Goal: Transaction & Acquisition: Purchase product/service

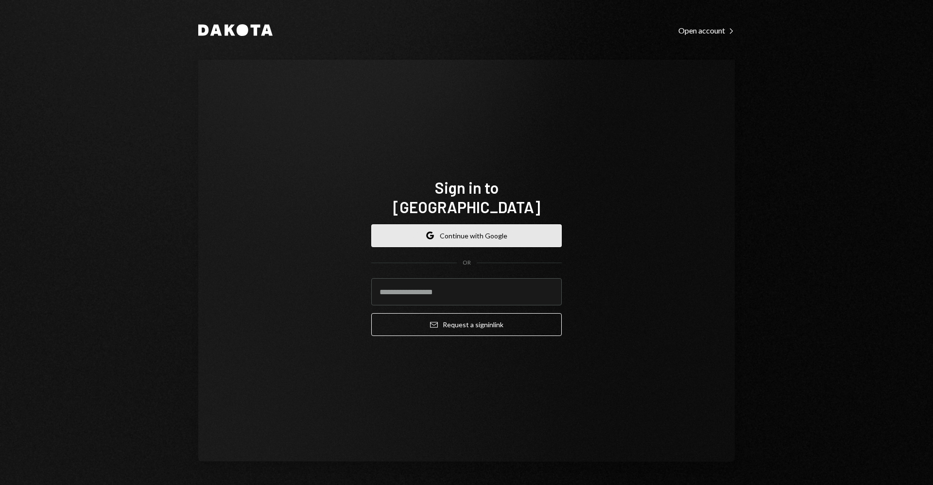
click at [481, 227] on button "Google Continue with Google" at bounding box center [466, 235] width 190 height 23
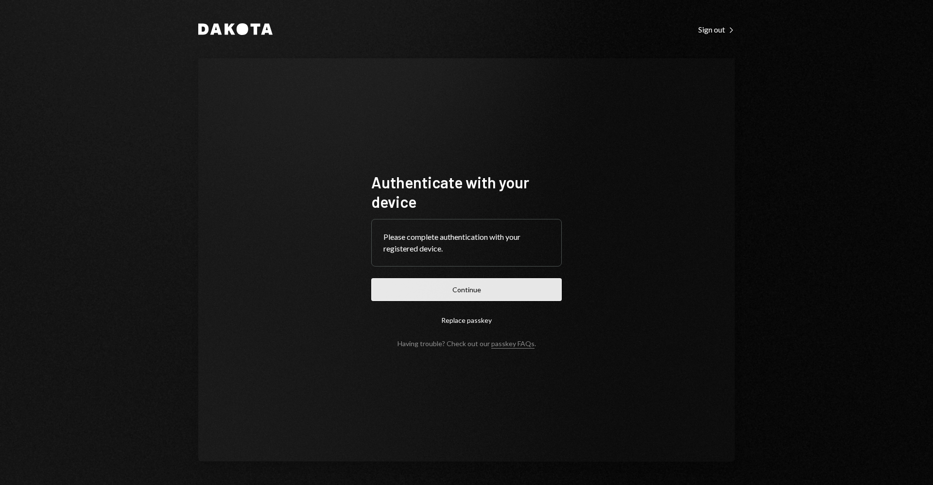
click at [467, 291] on button "Continue" at bounding box center [466, 289] width 190 height 23
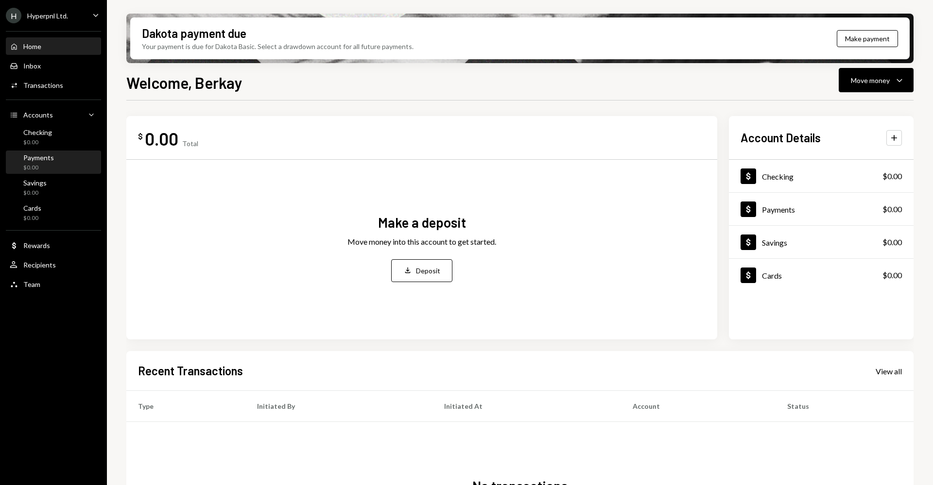
click at [61, 166] on div "Payments $0.00" at bounding box center [53, 163] width 87 height 18
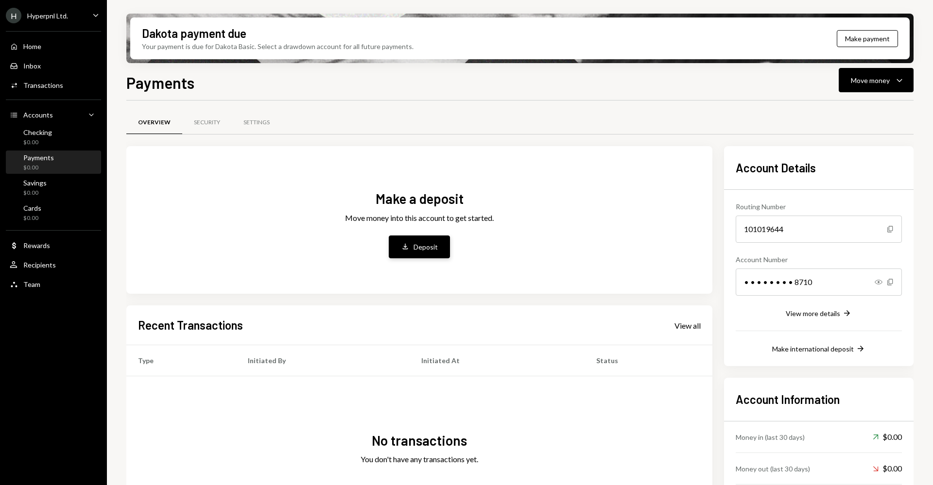
click at [433, 247] on div "Deposit" at bounding box center [426, 247] width 24 height 10
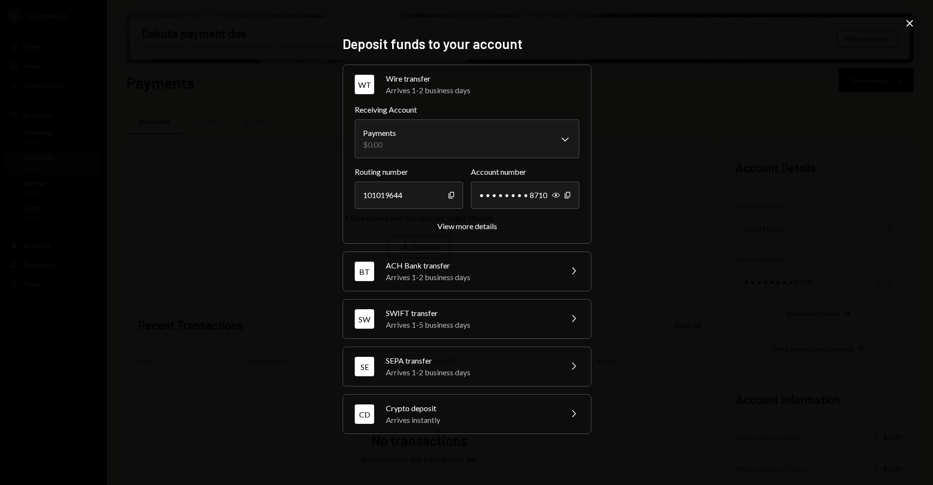
click at [431, 412] on div "Crypto deposit" at bounding box center [471, 409] width 170 height 12
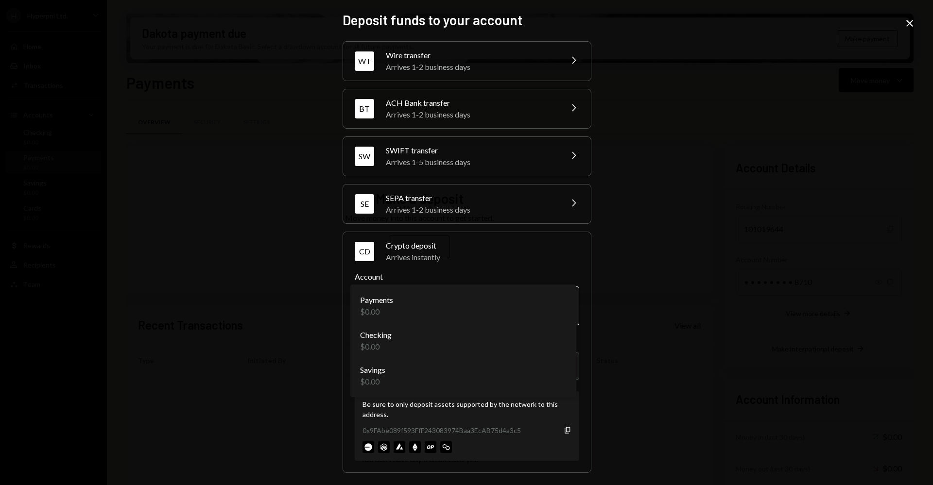
click at [449, 310] on body "H Hyperpnl Ltd. Caret Down Home Home Inbox Inbox Activities Transactions Accoun…" at bounding box center [466, 242] width 933 height 485
click at [461, 361] on body "H Hyperpnl Ltd. Caret Down Home Home Inbox Inbox Activities Transactions Accoun…" at bounding box center [466, 242] width 933 height 485
click at [564, 431] on icon "Copy" at bounding box center [568, 431] width 8 height 8
click at [669, 194] on div "**********" at bounding box center [466, 242] width 933 height 485
click at [916, 24] on div "**********" at bounding box center [466, 242] width 933 height 485
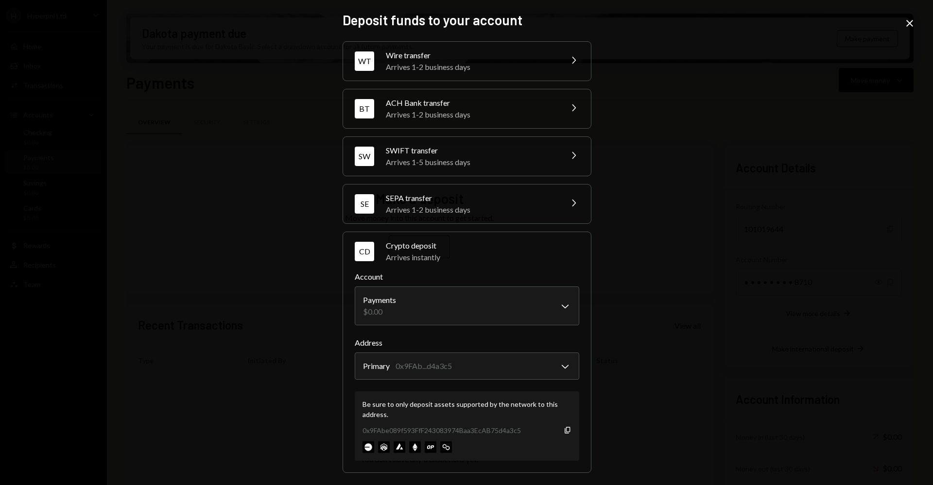
click at [912, 25] on icon at bounding box center [909, 23] width 7 height 7
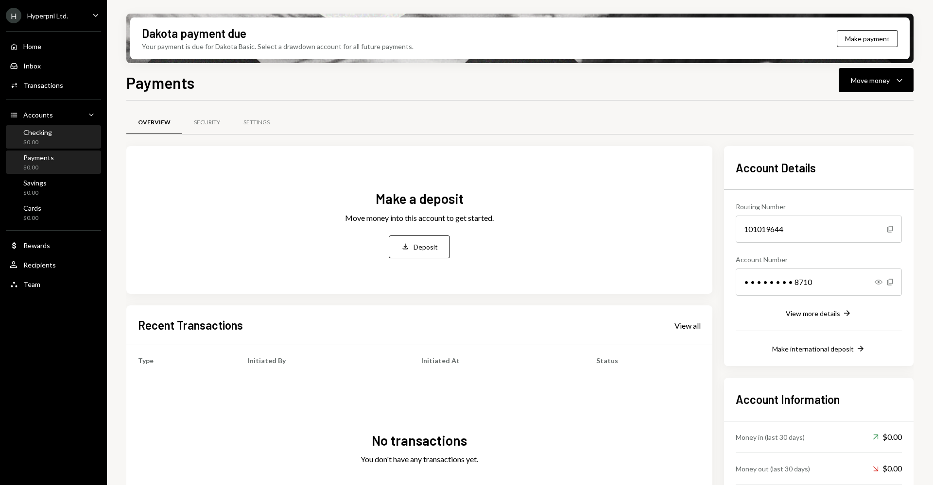
click at [49, 143] on div "$0.00" at bounding box center [37, 142] width 29 height 8
click at [54, 160] on div "Payments $0.00" at bounding box center [53, 163] width 87 height 18
click at [26, 162] on div "Payments $0.00" at bounding box center [38, 163] width 31 height 18
click at [904, 78] on icon "Caret Down" at bounding box center [900, 80] width 12 height 12
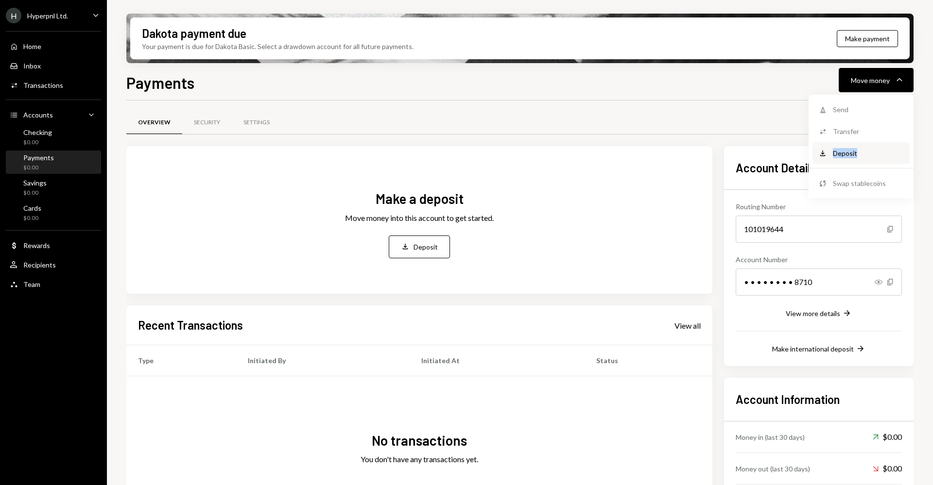
click at [866, 148] on div "Deposit" at bounding box center [868, 153] width 71 height 10
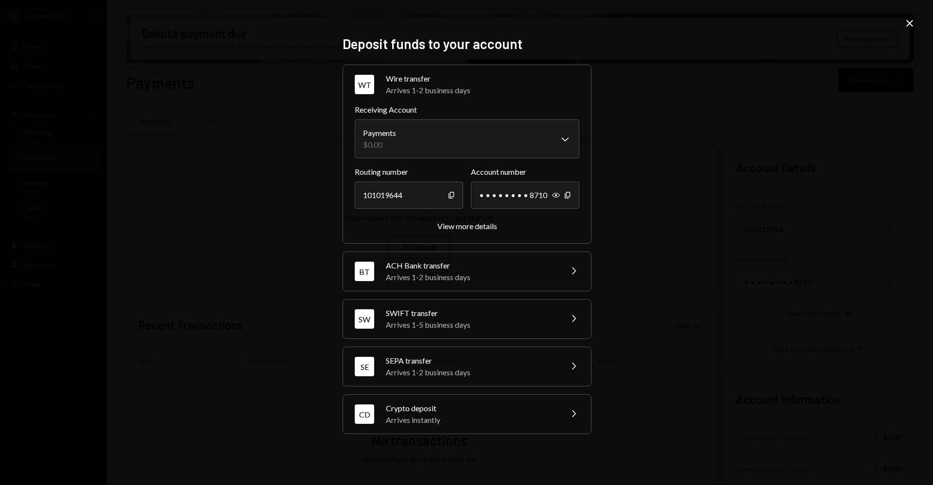
click at [450, 427] on div "CD Crypto deposit Arrives instantly Chevron Right" at bounding box center [467, 414] width 248 height 39
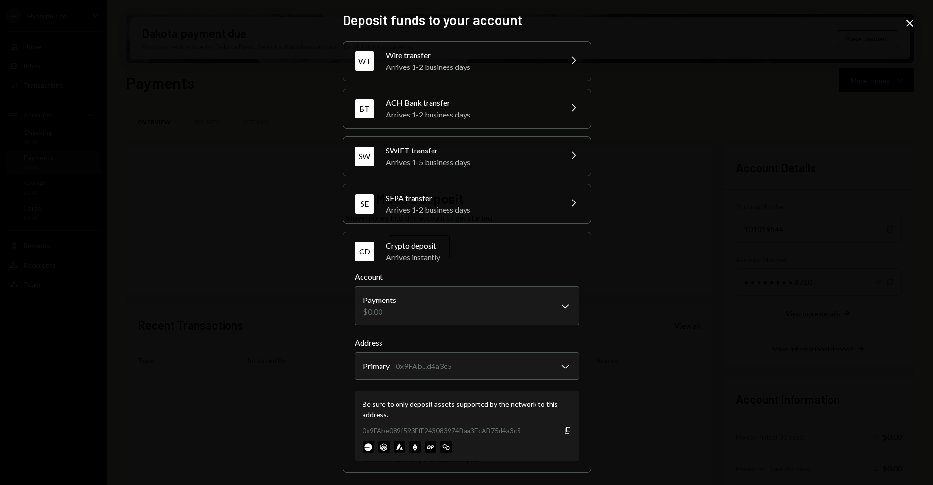
click at [502, 433] on div "0x9FAbe089f593FfF243083974Baa3EcAB75d4a3c5" at bounding box center [441, 431] width 158 height 10
click at [666, 327] on div "**********" at bounding box center [466, 242] width 933 height 485
click at [909, 27] on icon "Close" at bounding box center [910, 23] width 12 height 12
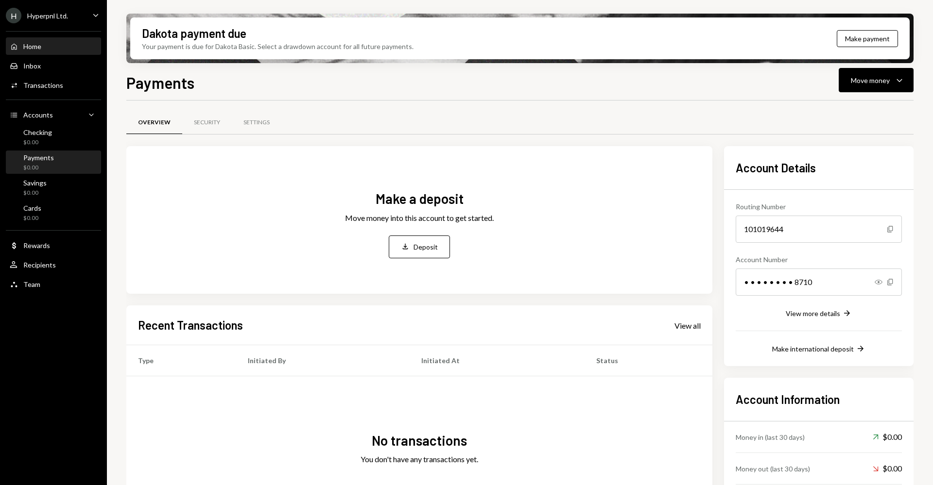
click at [61, 40] on div "Home Home" at bounding box center [53, 46] width 87 height 17
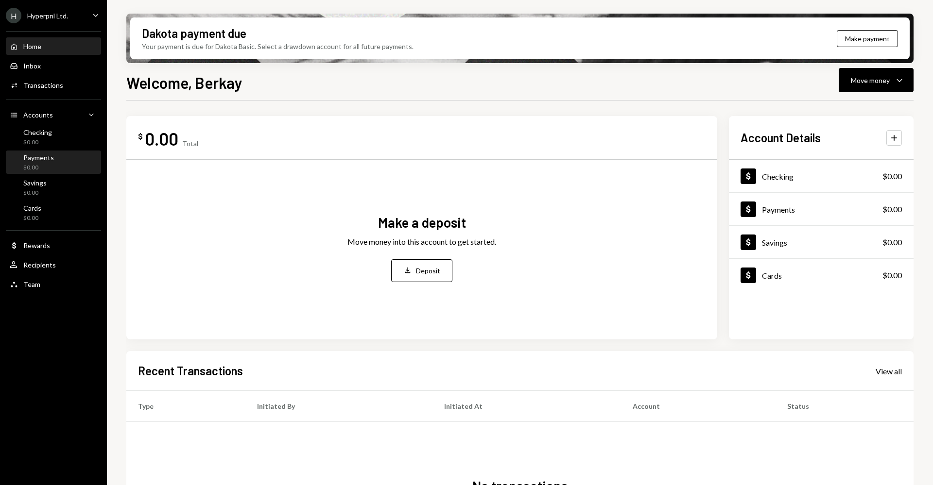
click at [62, 164] on div "Payments $0.00" at bounding box center [53, 163] width 87 height 18
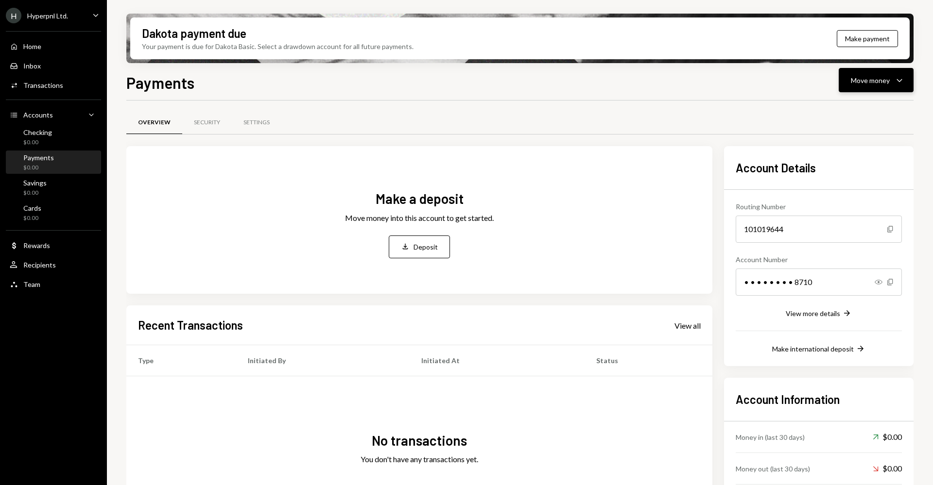
click at [887, 79] on div "Move money" at bounding box center [870, 80] width 39 height 10
click at [422, 241] on button "Deposit Deposit" at bounding box center [419, 247] width 61 height 23
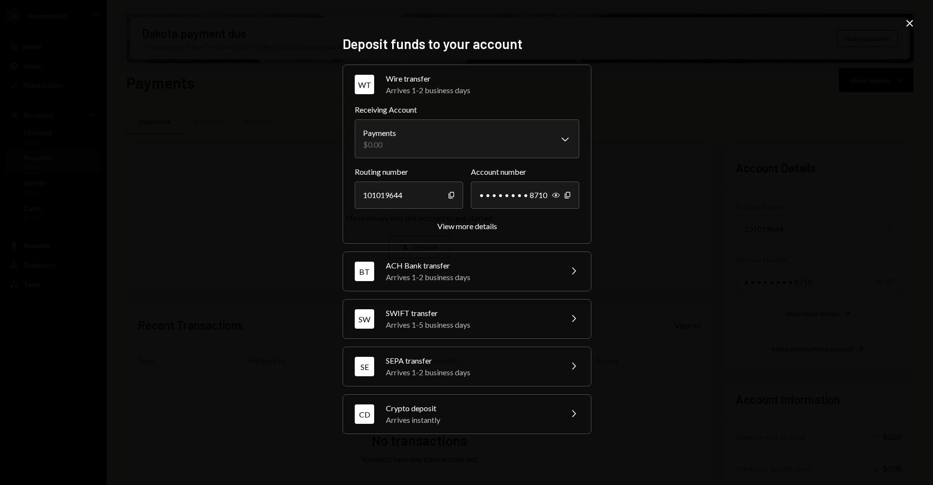
click at [469, 409] on div "Crypto deposit" at bounding box center [471, 409] width 170 height 12
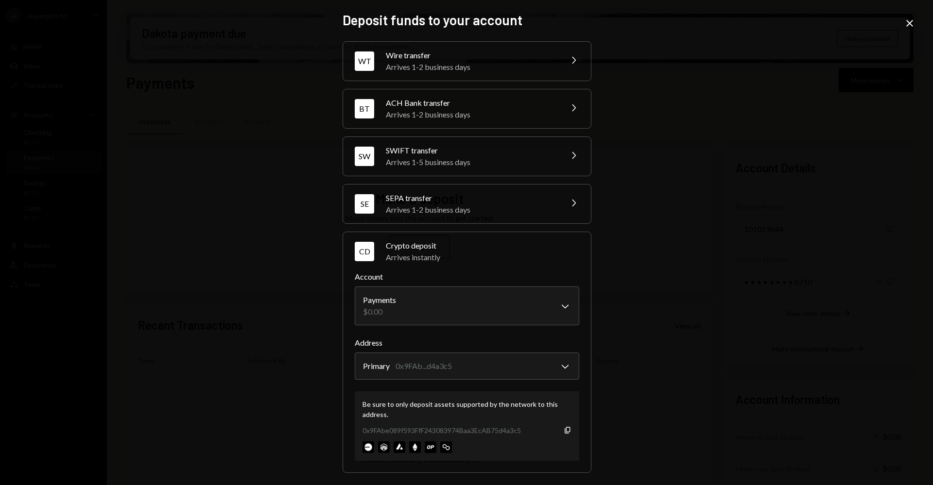
scroll to position [3, 0]
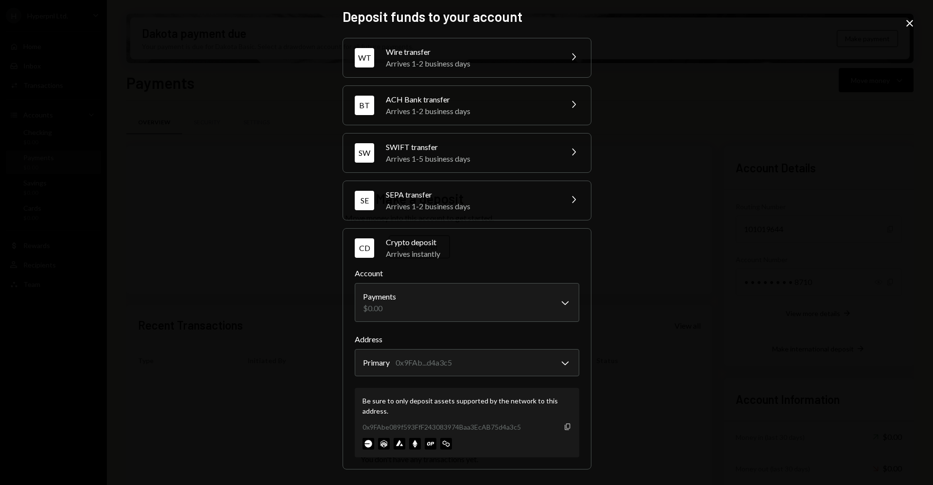
click at [567, 428] on icon "button" at bounding box center [567, 427] width 5 height 6
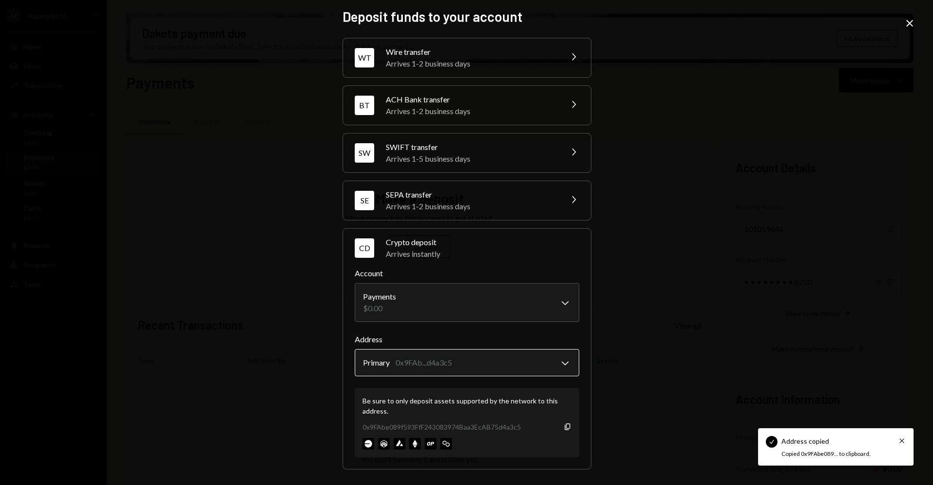
click at [564, 369] on body "Check Address copied Cross Copied 0x9FAbe089... to clipboard. H Hyperpnl Ltd. C…" at bounding box center [466, 242] width 933 height 485
click at [650, 350] on div "**********" at bounding box center [466, 242] width 933 height 485
click at [673, 312] on div "**********" at bounding box center [466, 242] width 933 height 485
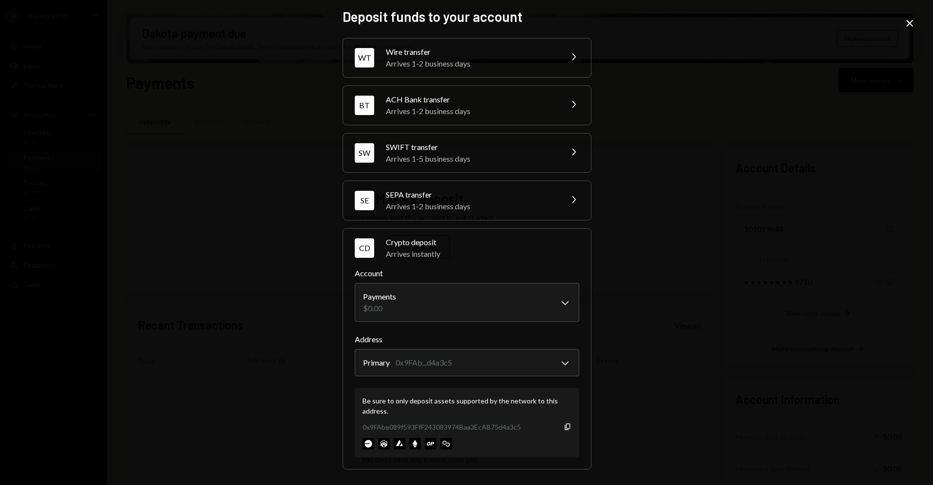
click at [909, 23] on icon at bounding box center [909, 23] width 7 height 7
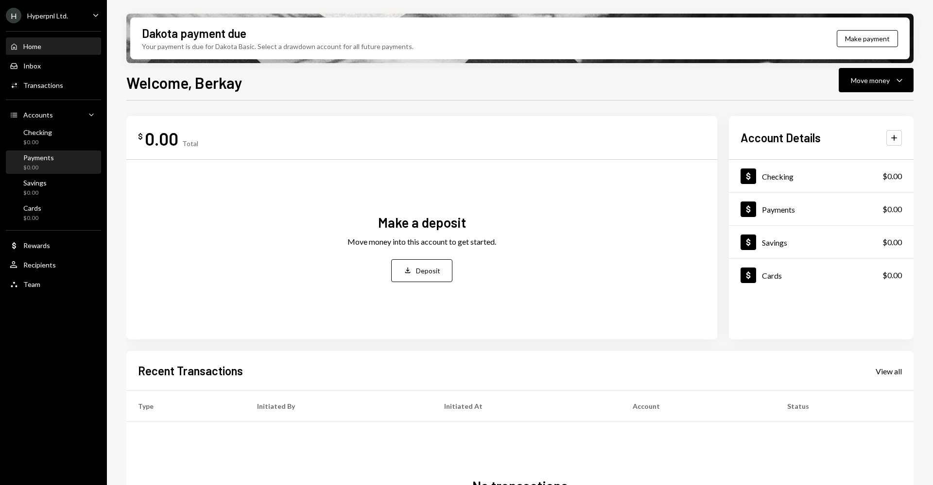
click at [58, 162] on div "Payments $0.00" at bounding box center [53, 163] width 87 height 18
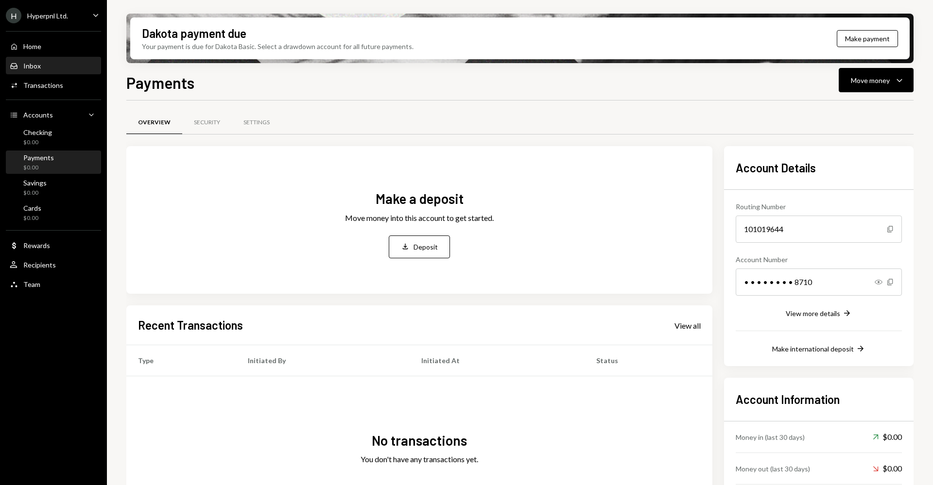
click at [54, 70] on div "Inbox Inbox" at bounding box center [53, 66] width 87 height 9
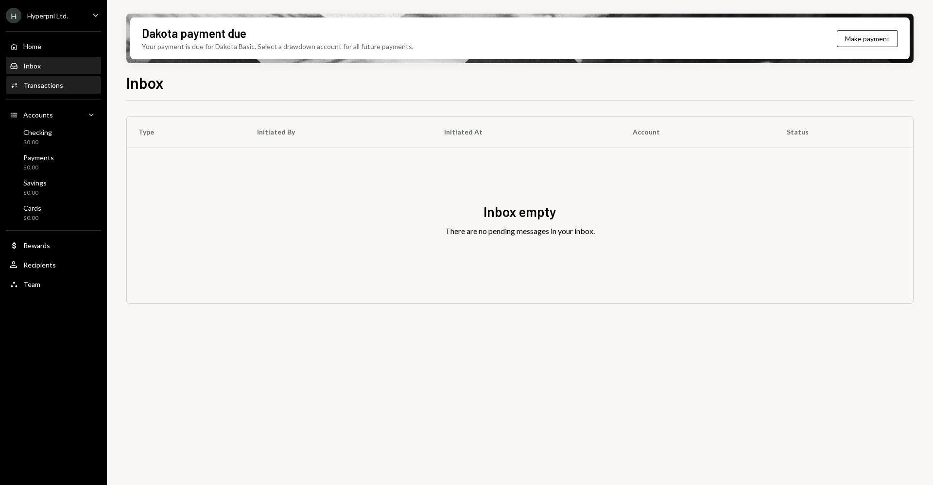
click at [55, 84] on div "Transactions" at bounding box center [43, 85] width 40 height 8
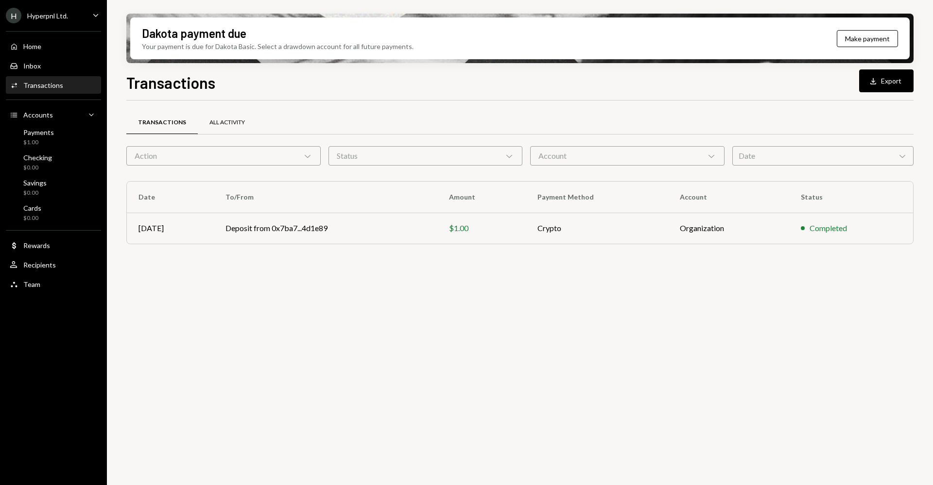
click at [241, 126] on div "All Activity" at bounding box center [226, 123] width 35 height 8
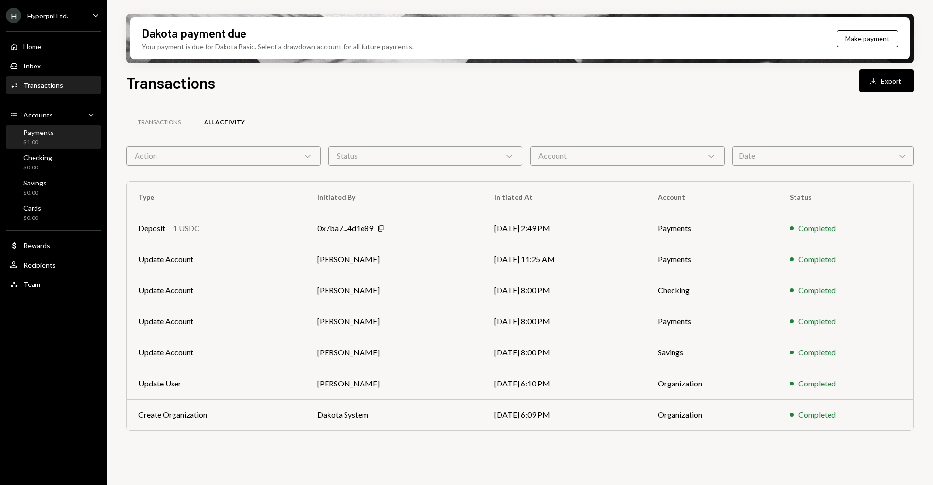
click at [52, 143] on div "$1.00" at bounding box center [38, 142] width 31 height 8
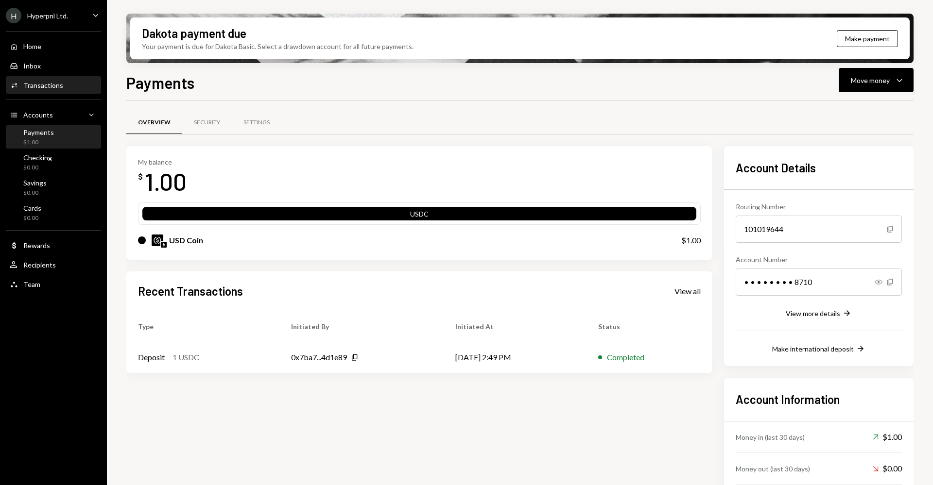
click at [37, 88] on div "Transactions" at bounding box center [43, 85] width 40 height 8
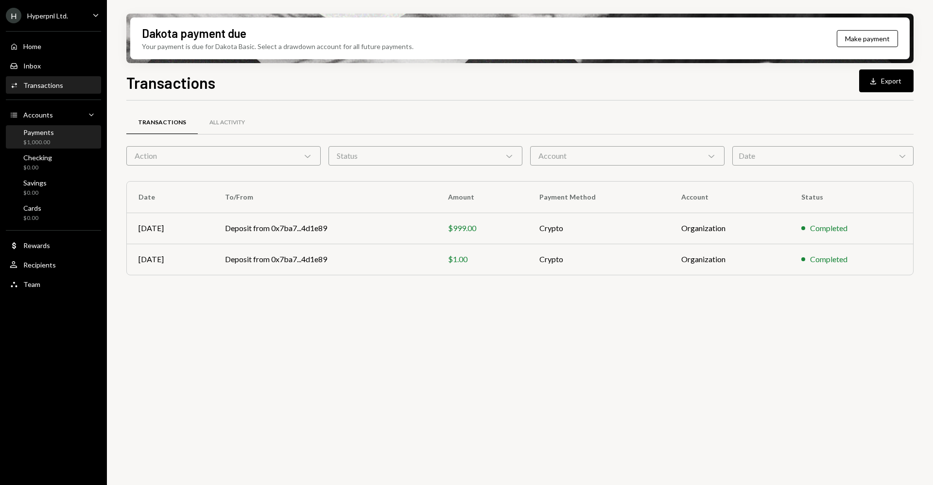
click at [58, 147] on div "Payments $1,000.00" at bounding box center [53, 137] width 87 height 22
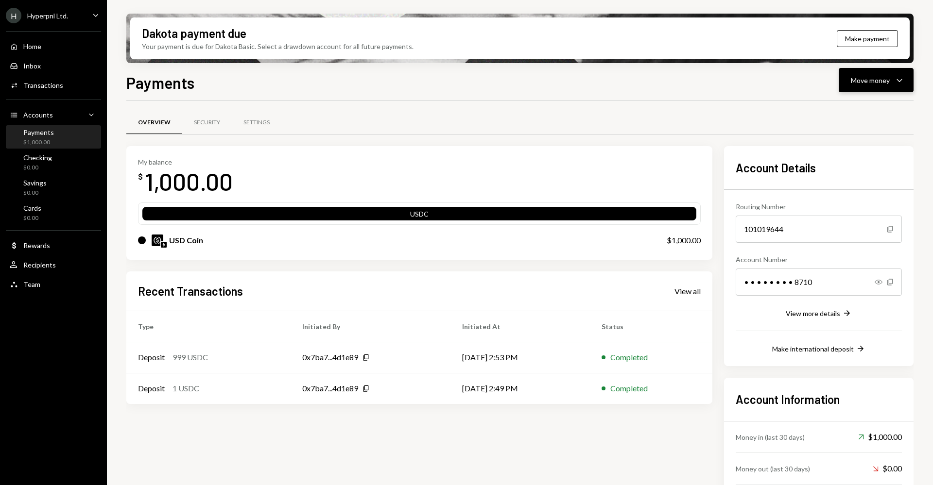
click at [871, 85] on div "Move money" at bounding box center [870, 80] width 39 height 10
click at [862, 136] on div "Transfer" at bounding box center [868, 131] width 71 height 10
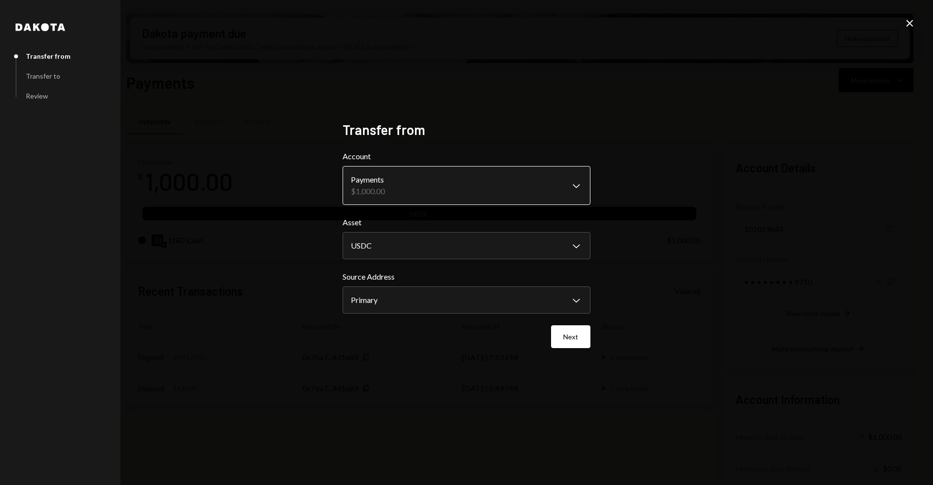
click at [538, 183] on body "H Hyperpnl Ltd. Caret Down Home Home Inbox Inbox Activities Transactions Accoun…" at bounding box center [466, 242] width 933 height 485
click at [545, 293] on body "H Hyperpnl Ltd. Caret Down Home Home Inbox Inbox Activities Transactions Accoun…" at bounding box center [466, 242] width 933 height 485
click at [570, 341] on button "Next" at bounding box center [570, 337] width 39 height 23
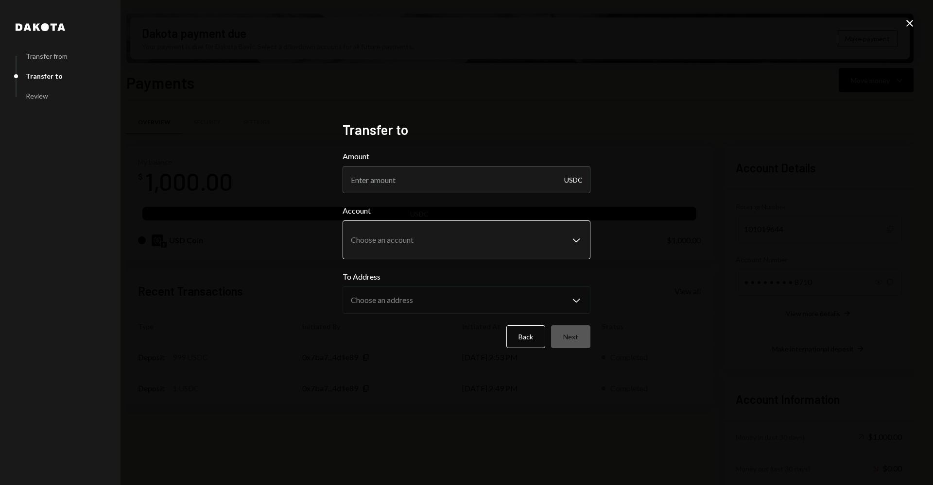
click at [565, 239] on body "H Hyperpnl Ltd. Caret Down Home Home Inbox Inbox Activities Transactions Accoun…" at bounding box center [466, 242] width 933 height 485
click at [374, 355] on div "**********" at bounding box center [467, 242] width 248 height 243
click at [527, 337] on button "Back" at bounding box center [525, 337] width 39 height 23
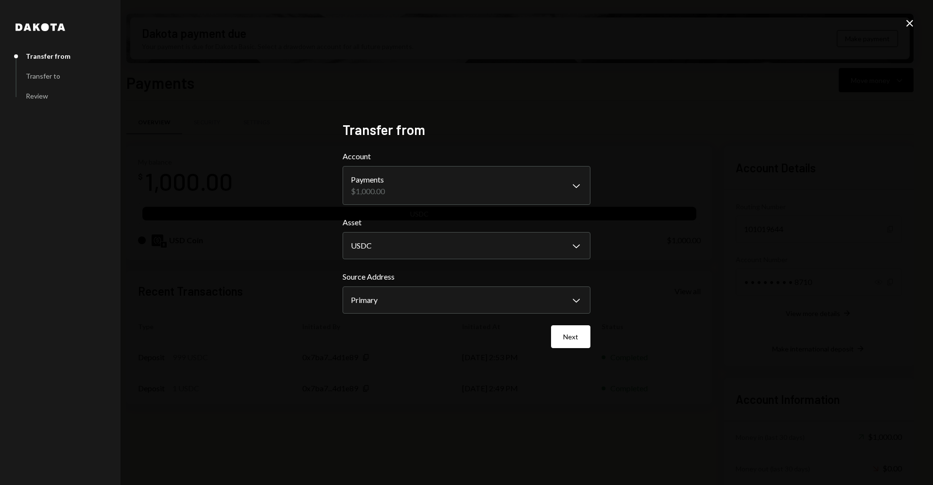
click at [574, 325] on form "**********" at bounding box center [467, 250] width 248 height 198
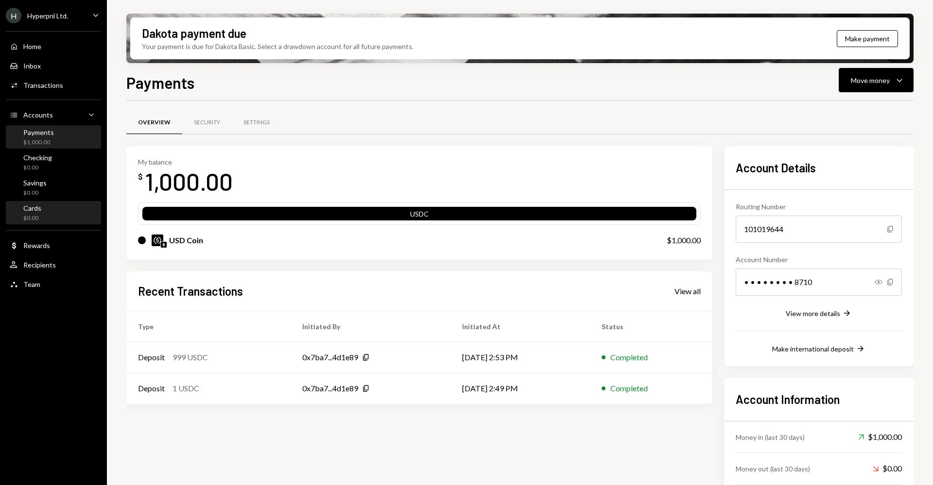
click at [55, 220] on div "Cards $0.00" at bounding box center [53, 213] width 87 height 18
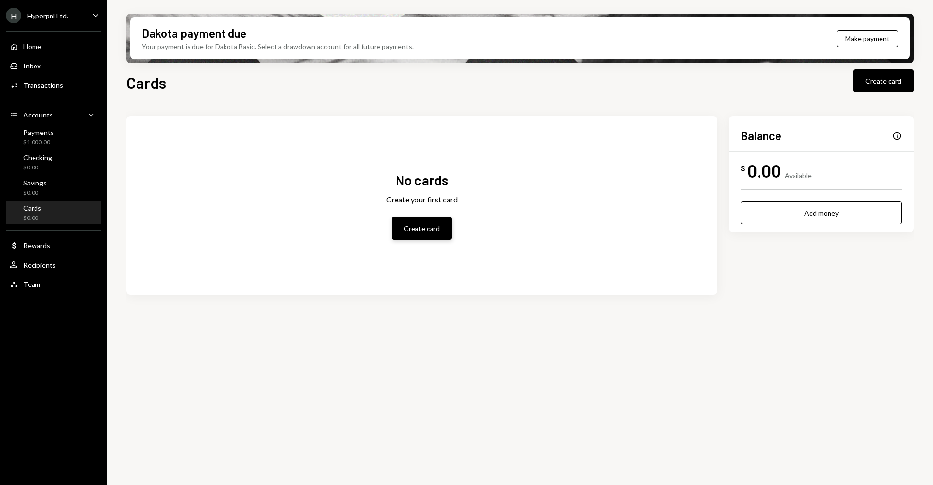
click at [426, 235] on button "Create card" at bounding box center [422, 228] width 60 height 23
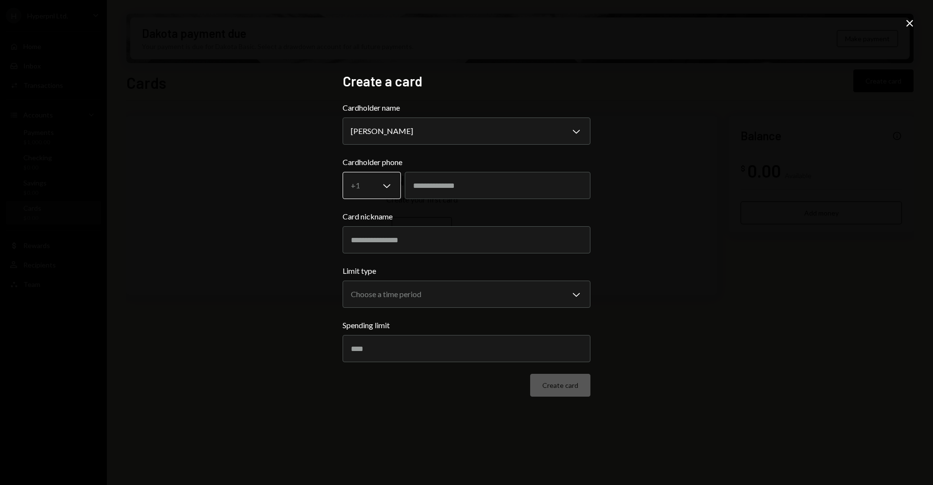
click at [386, 190] on body "**********" at bounding box center [466, 242] width 933 height 485
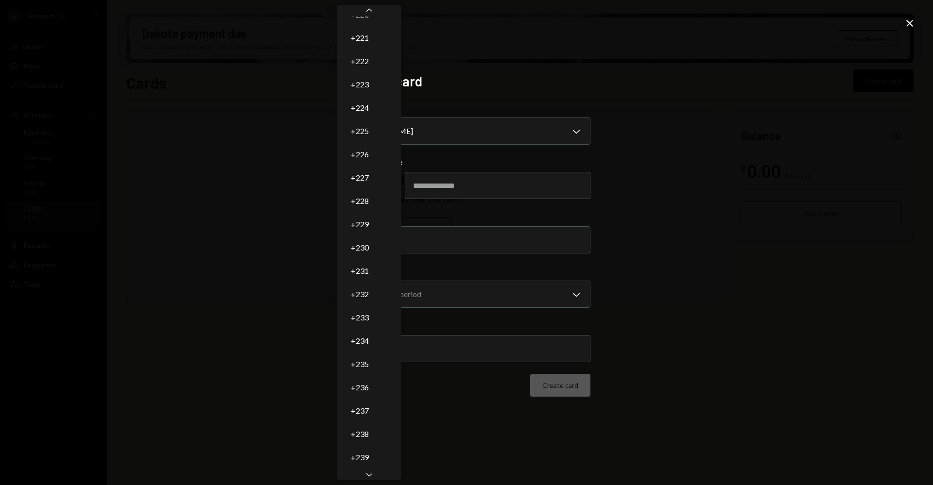
click at [364, 476] on icon "Chevron Down" at bounding box center [369, 475] width 10 height 10
click at [370, 477] on icon "Chevron Down" at bounding box center [369, 475] width 10 height 10
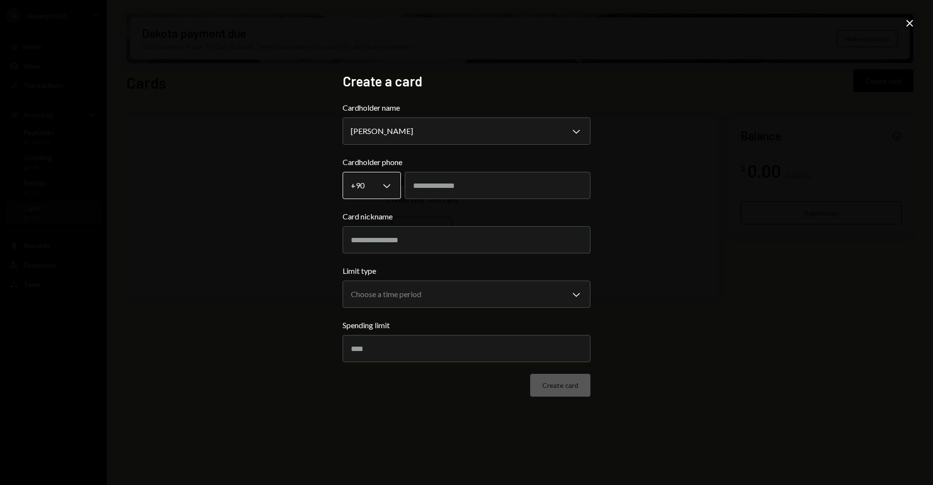
click at [360, 180] on body "**********" at bounding box center [466, 242] width 933 height 485
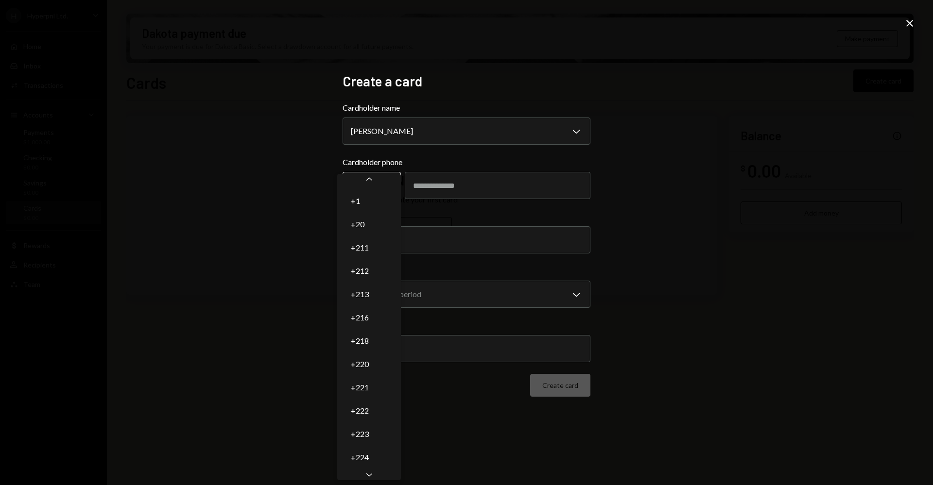
click at [360, 180] on div "Chevron Up +1 +20 +211 +212 +213 +216 +218 +220 +221 +222 +223 +224 +225 +226 +…" at bounding box center [369, 327] width 64 height 307
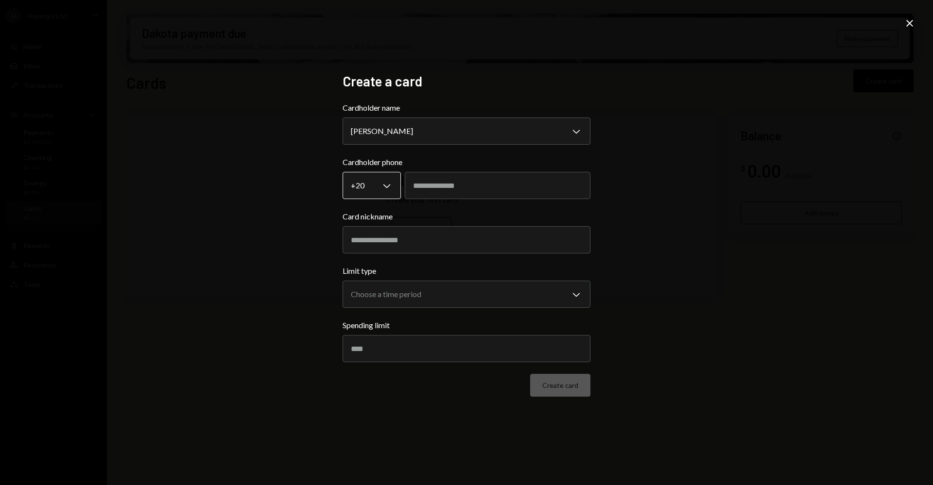
click at [353, 195] on body "**********" at bounding box center [466, 242] width 933 height 485
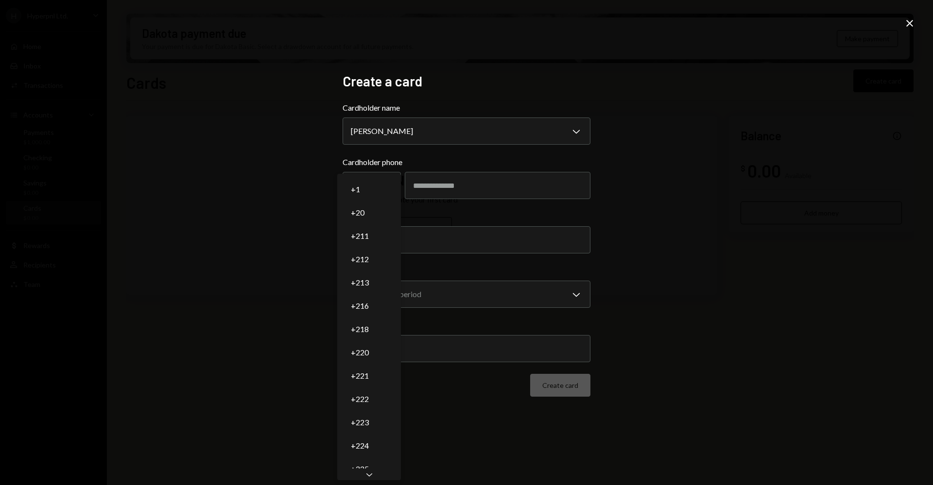
click at [372, 477] on icon "Chevron Down" at bounding box center [369, 475] width 10 height 10
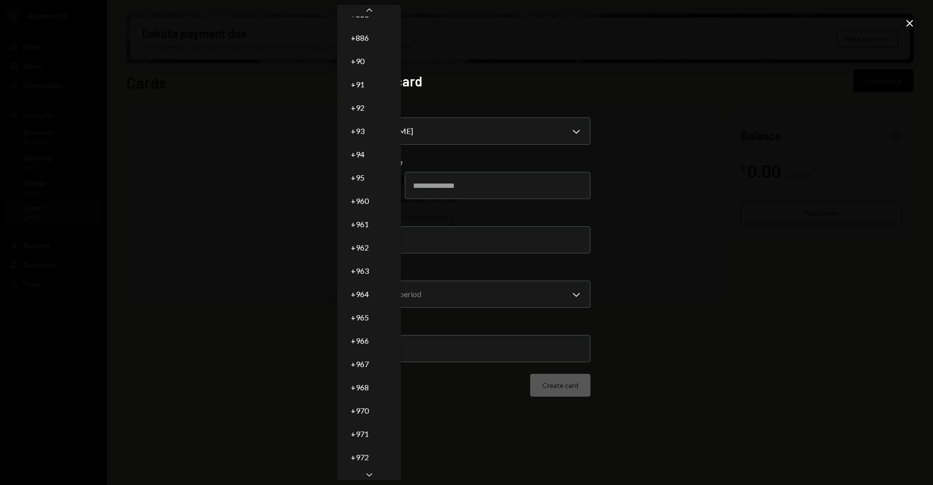
scroll to position [4122, 0]
select select "**"
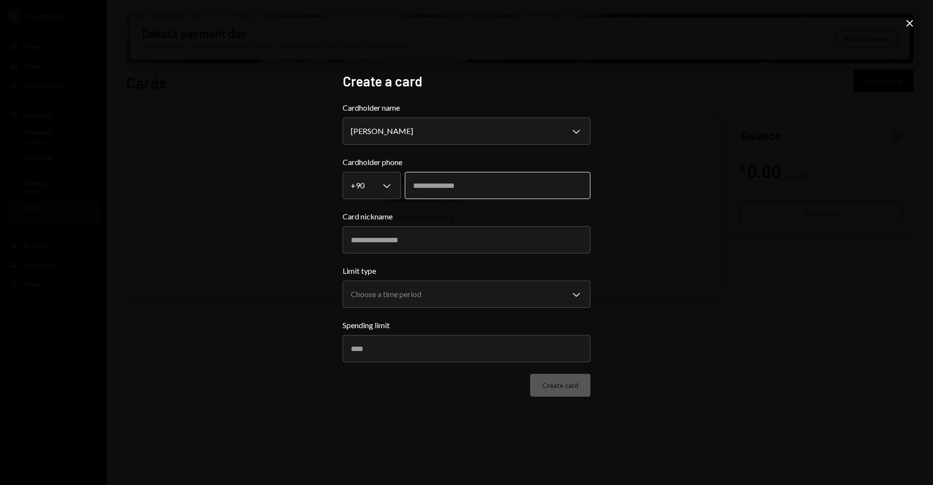
click at [441, 190] on input "tel" at bounding box center [498, 185] width 186 height 27
type input "**********"
click at [447, 237] on input "Card nickname" at bounding box center [467, 239] width 248 height 27
type input "*"
type input "**********"
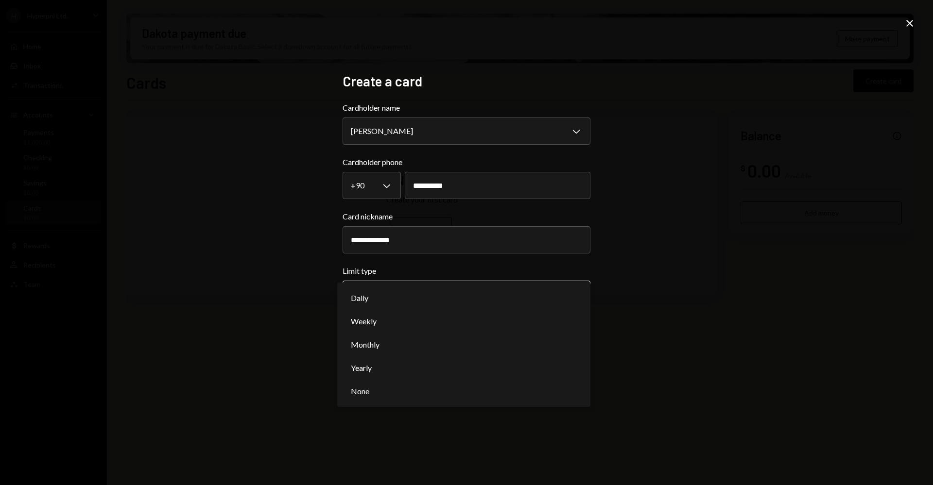
click at [452, 289] on body "**********" at bounding box center [466, 242] width 933 height 485
select select "********"
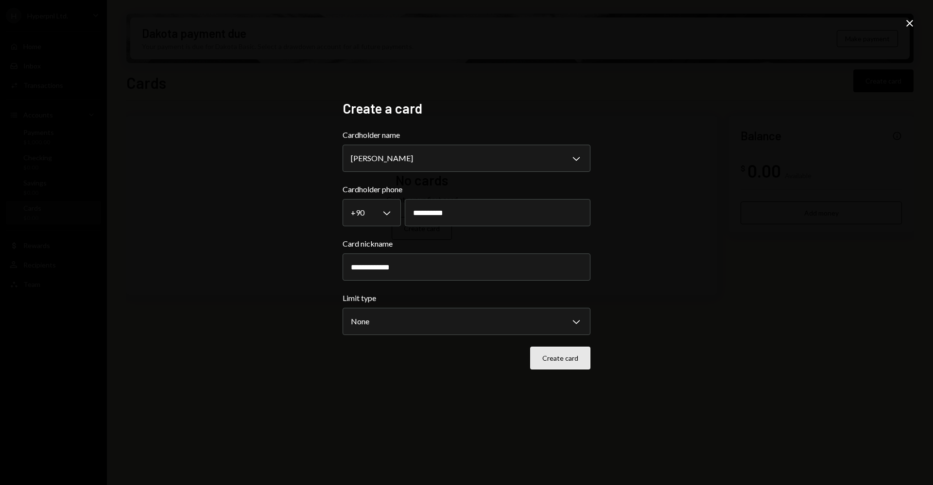
click at [567, 353] on button "Create card" at bounding box center [560, 358] width 60 height 23
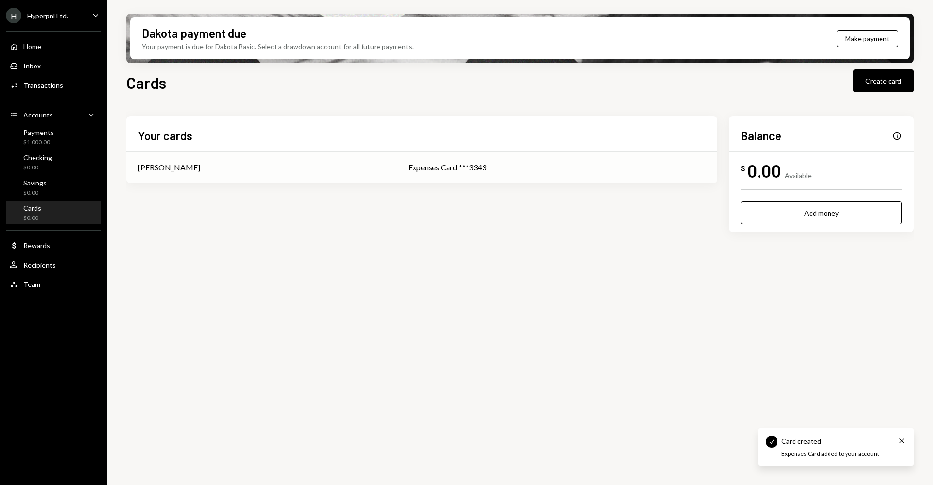
click at [506, 173] on div "Expenses Card ***3343" at bounding box center [556, 168] width 297 height 12
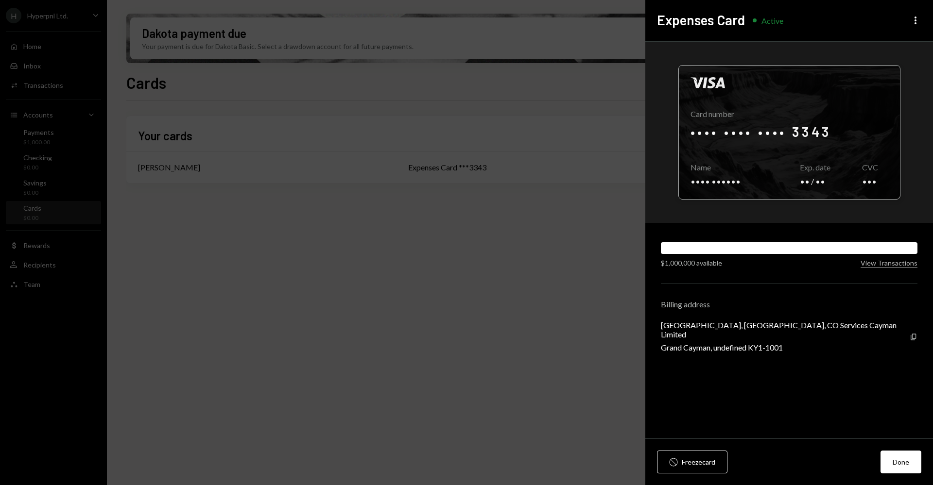
click at [765, 125] on div at bounding box center [789, 133] width 221 height 134
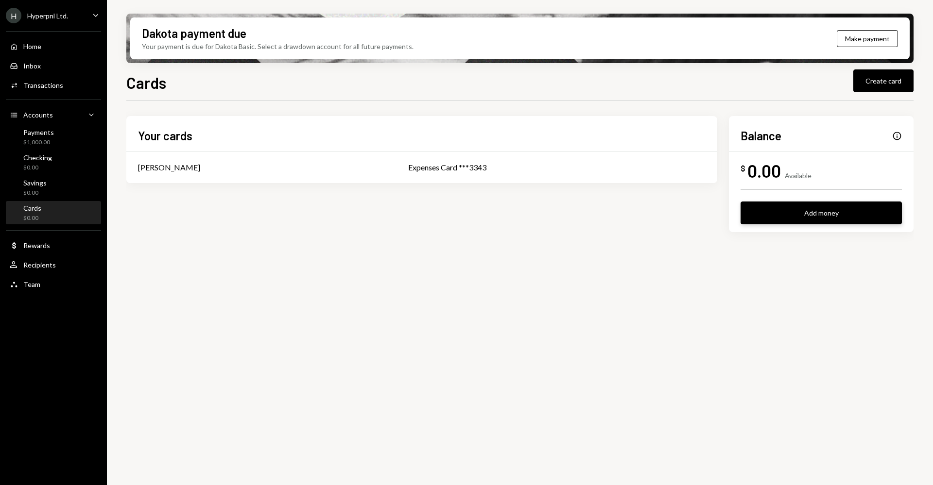
click at [788, 218] on button "Add money" at bounding box center [821, 213] width 161 height 23
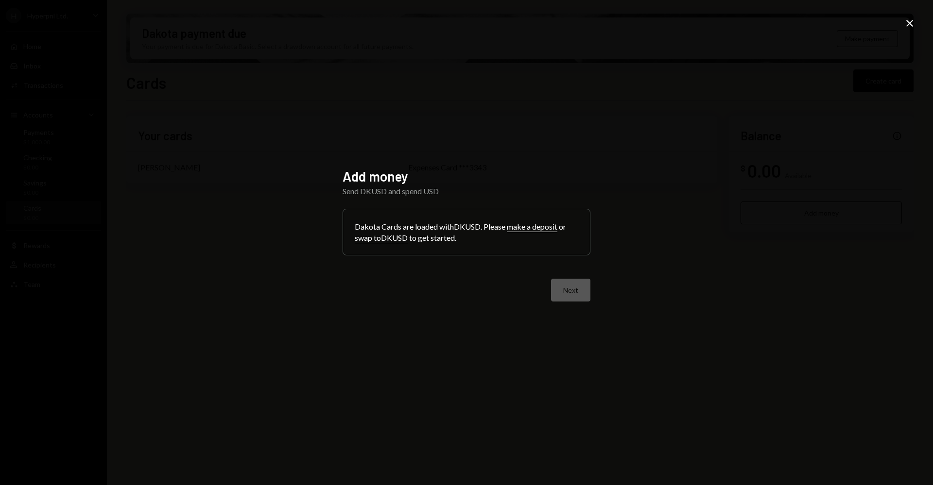
click at [511, 249] on div "Dakota Cards are loaded with DKUSD . Please make a deposit or swap to DKUSD to …" at bounding box center [466, 232] width 247 height 46
click at [393, 241] on button "swap to DKUSD" at bounding box center [381, 238] width 53 height 10
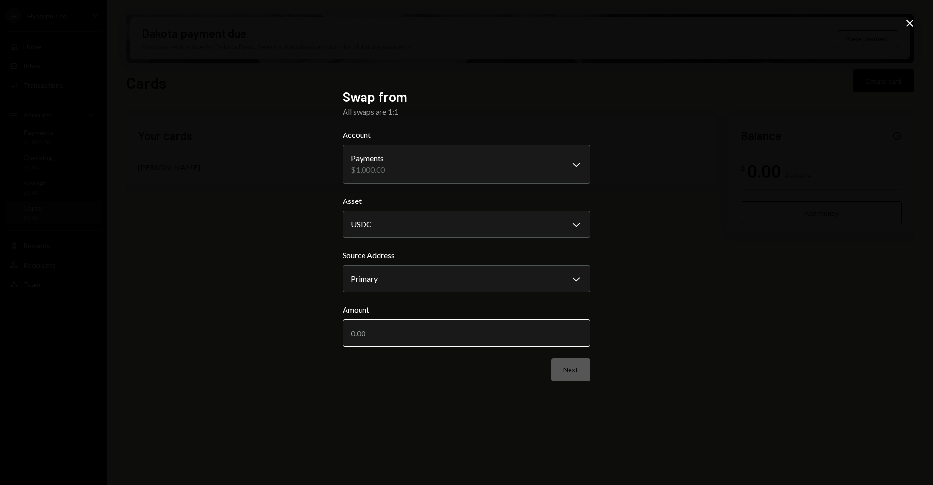
click at [500, 339] on input "Amount" at bounding box center [467, 333] width 248 height 27
type input "1"
type input "500"
click at [589, 377] on button "Next" at bounding box center [570, 370] width 39 height 23
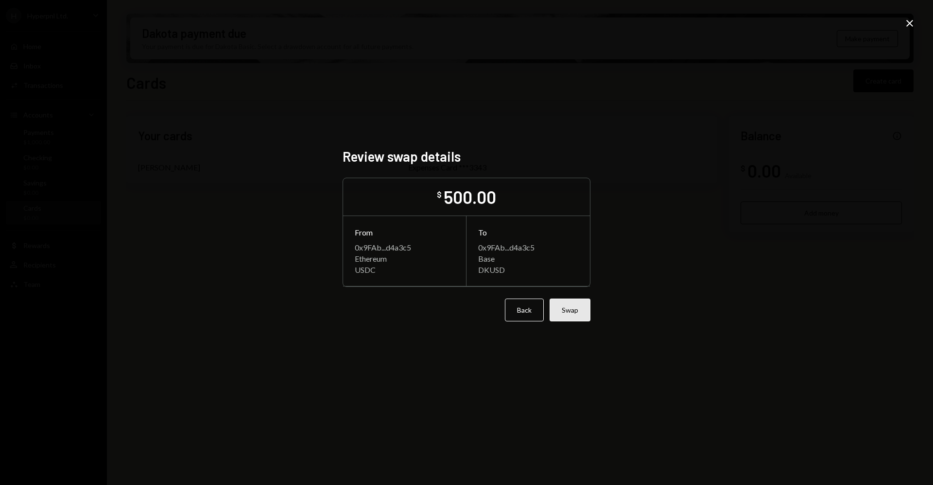
click at [582, 311] on button "Swap" at bounding box center [570, 310] width 41 height 23
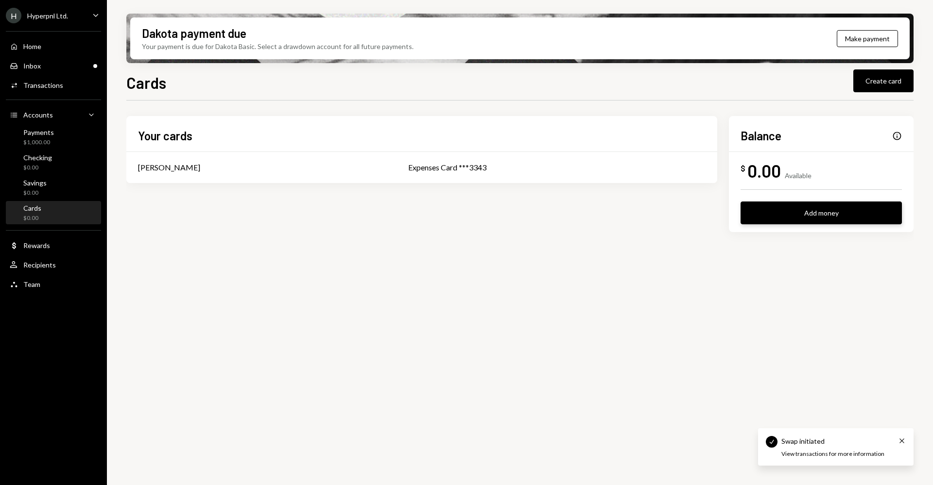
click at [815, 212] on button "Add money" at bounding box center [821, 213] width 161 height 23
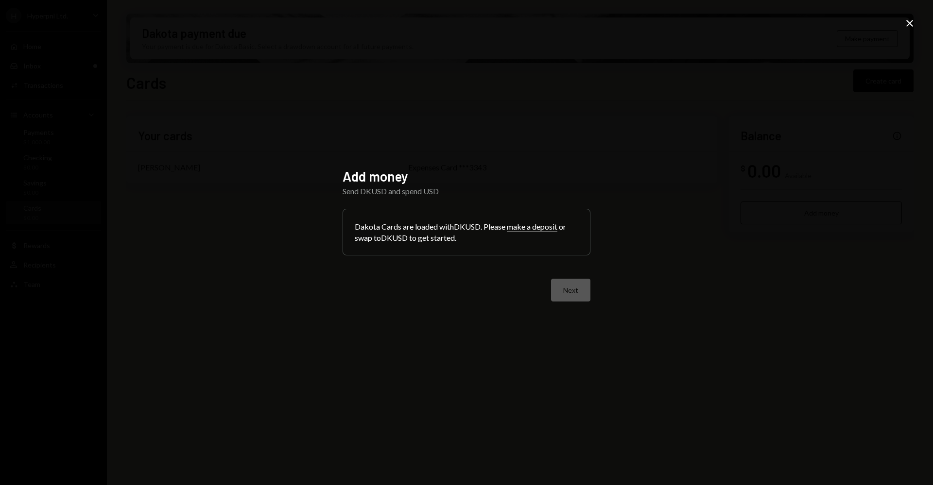
click at [531, 229] on button "make a deposit" at bounding box center [532, 227] width 51 height 10
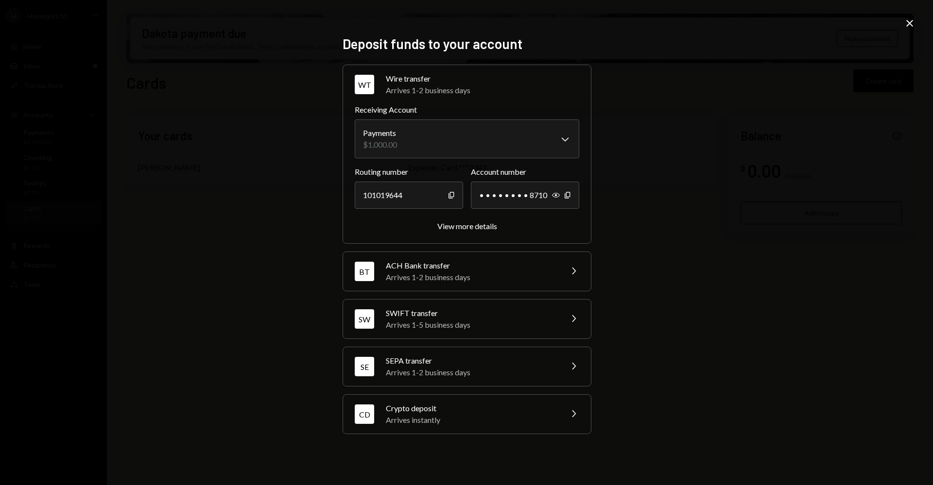
click at [245, 256] on div "**********" at bounding box center [466, 242] width 933 height 485
click at [912, 23] on icon "Close" at bounding box center [910, 23] width 12 height 12
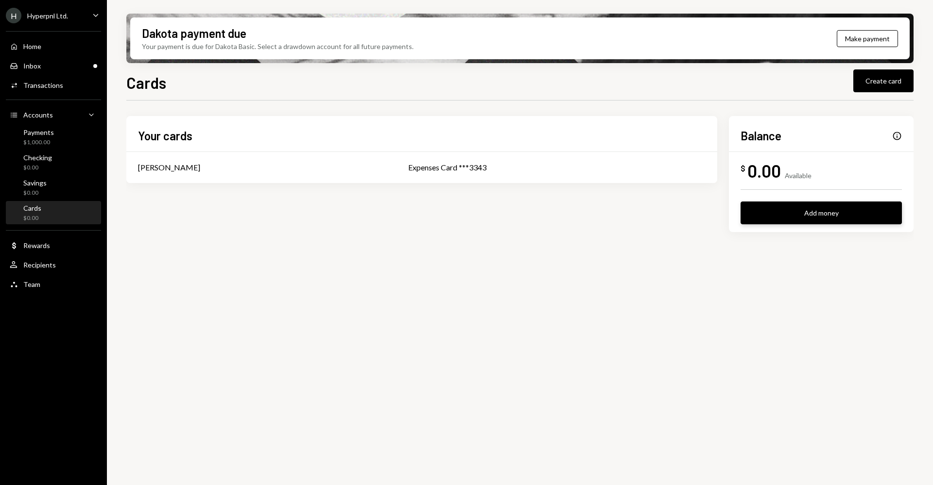
click at [784, 206] on button "Add money" at bounding box center [821, 213] width 161 height 23
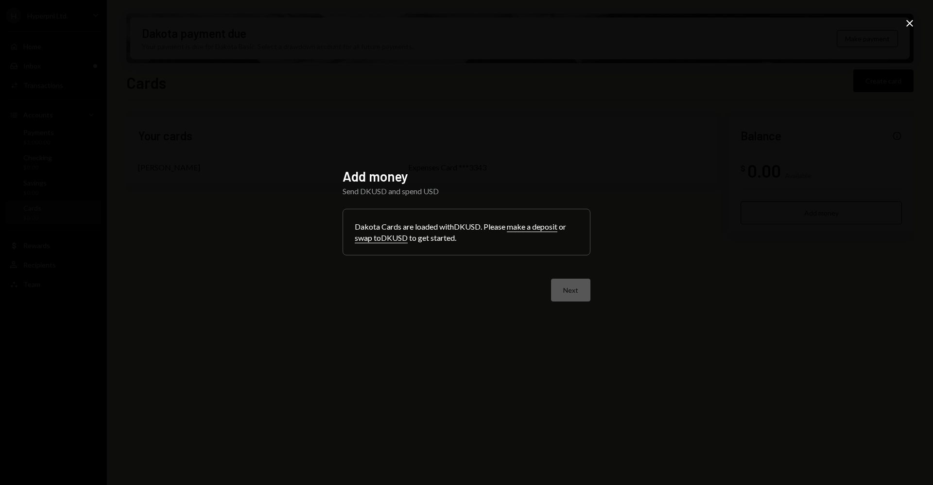
click at [387, 241] on button "swap to DKUSD" at bounding box center [381, 238] width 53 height 10
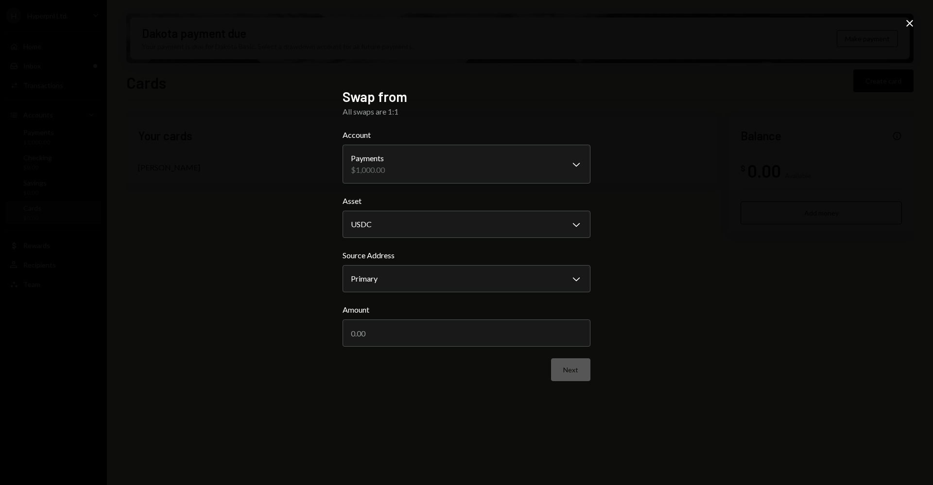
click at [913, 30] on div "Close" at bounding box center [910, 23] width 12 height 13
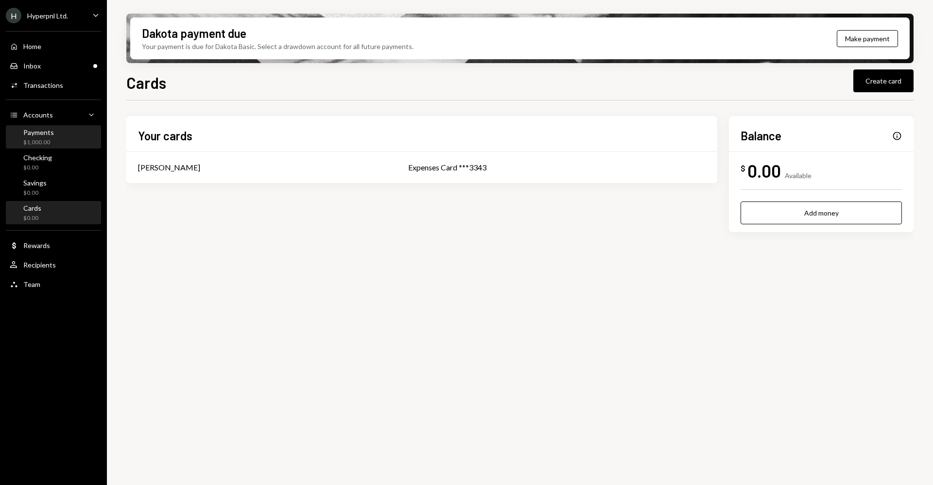
click at [58, 147] on div "Payments $1,000.00" at bounding box center [53, 137] width 87 height 22
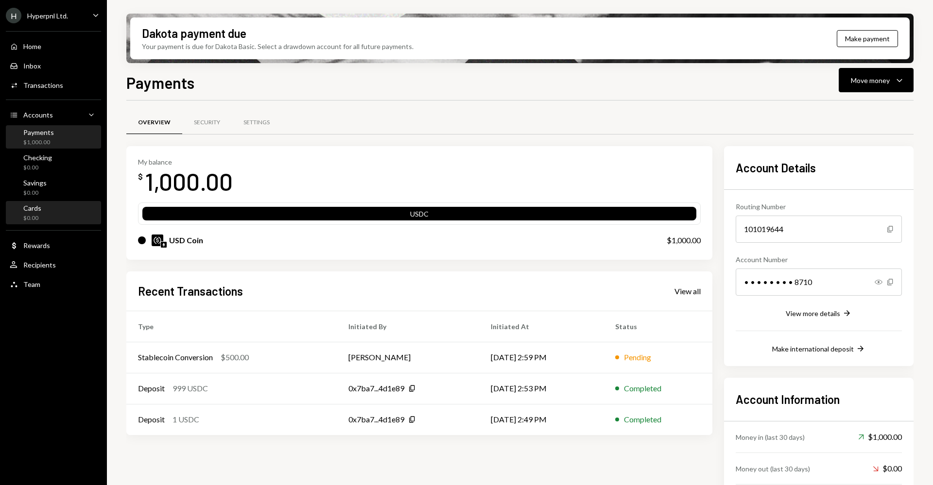
click at [55, 207] on div "Cards $0.00" at bounding box center [53, 213] width 87 height 18
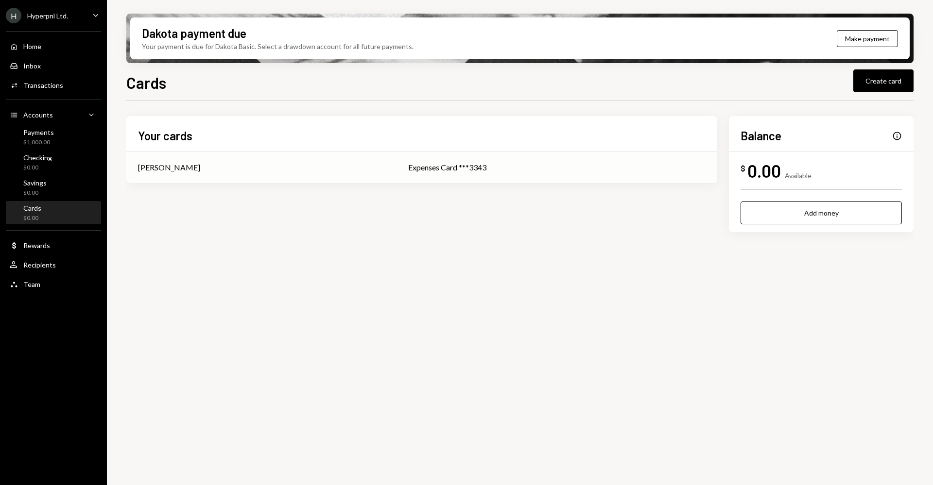
click at [482, 173] on td "Expenses Card ***3343" at bounding box center [557, 167] width 321 height 31
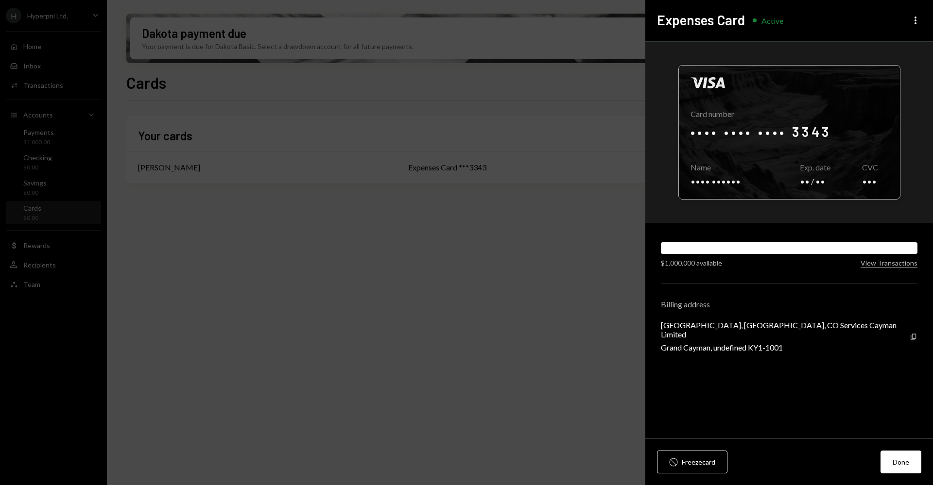
click at [765, 137] on div at bounding box center [789, 133] width 221 height 134
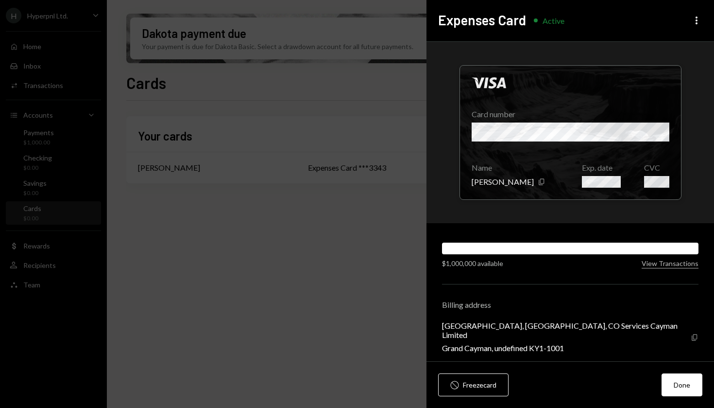
click at [693, 334] on icon "button" at bounding box center [694, 337] width 5 height 6
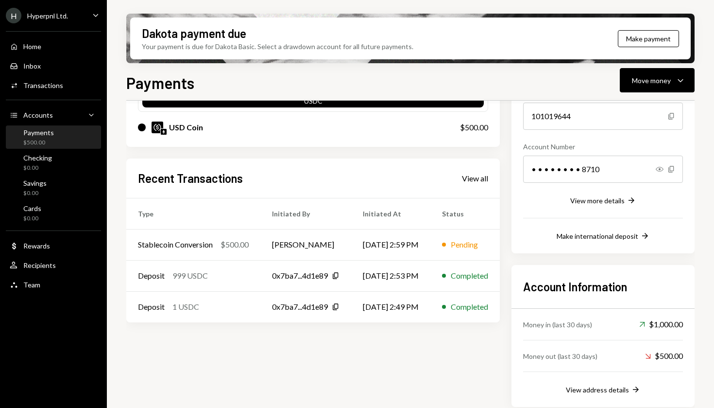
scroll to position [121, 0]
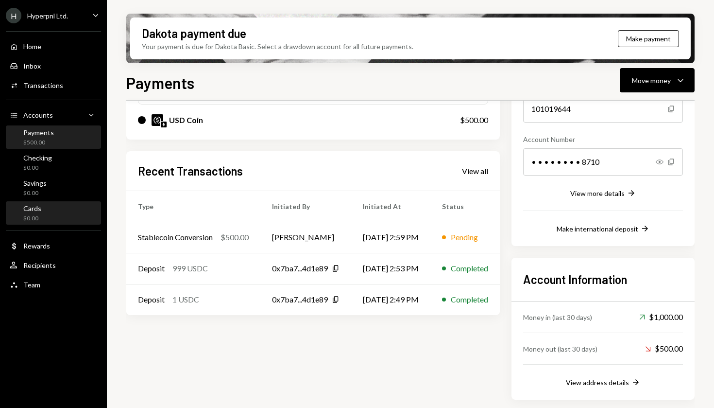
click at [49, 214] on div "Cards $0.00" at bounding box center [53, 213] width 87 height 18
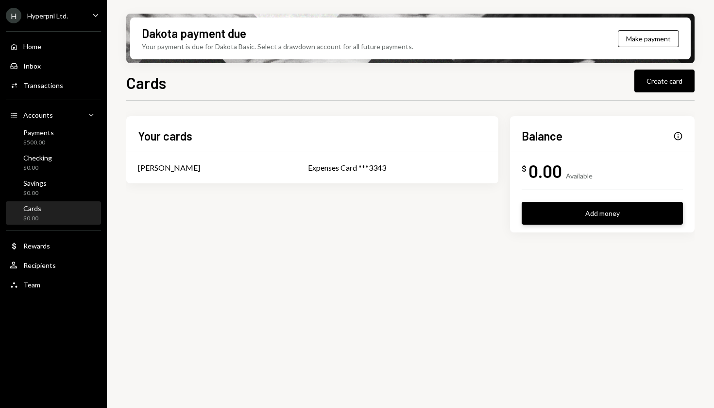
click at [601, 210] on button "Add money" at bounding box center [602, 213] width 161 height 23
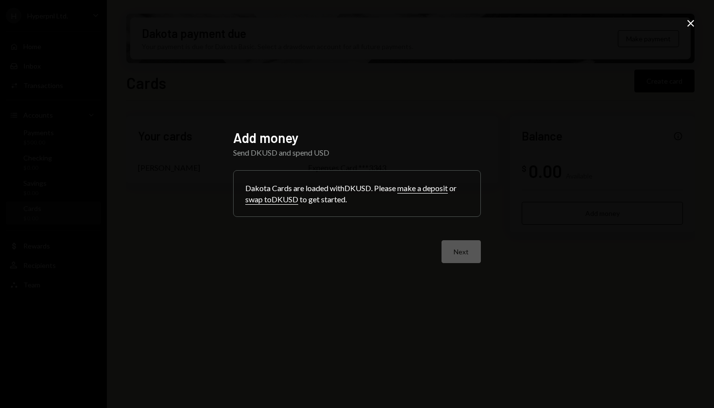
click at [461, 246] on div "Next" at bounding box center [357, 251] width 248 height 23
click at [692, 22] on icon at bounding box center [691, 23] width 7 height 7
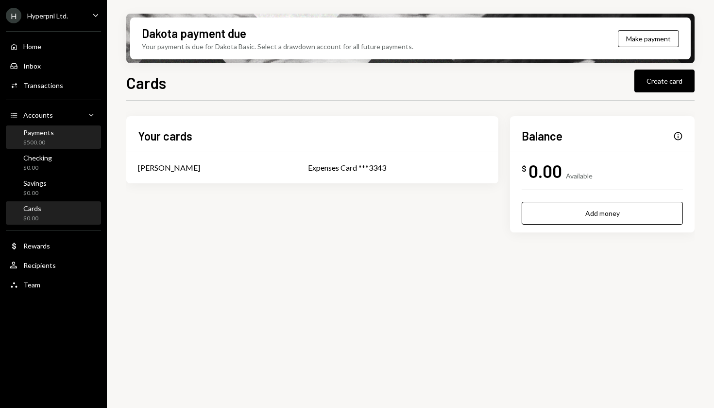
click at [65, 143] on div "Payments $500.00" at bounding box center [53, 137] width 87 height 18
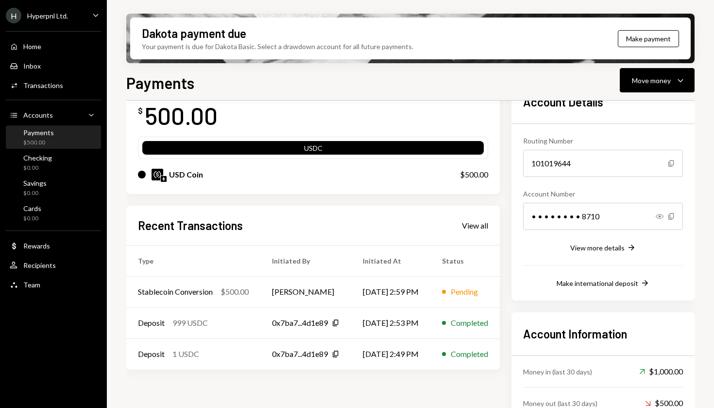
scroll to position [121, 0]
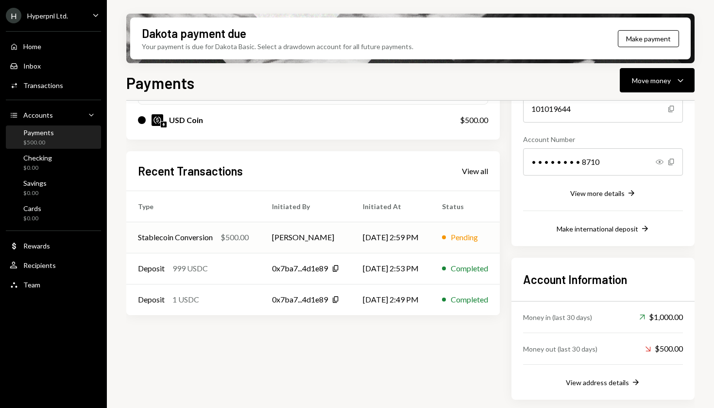
click at [207, 239] on div "Stablecoin Conversion" at bounding box center [175, 237] width 75 height 12
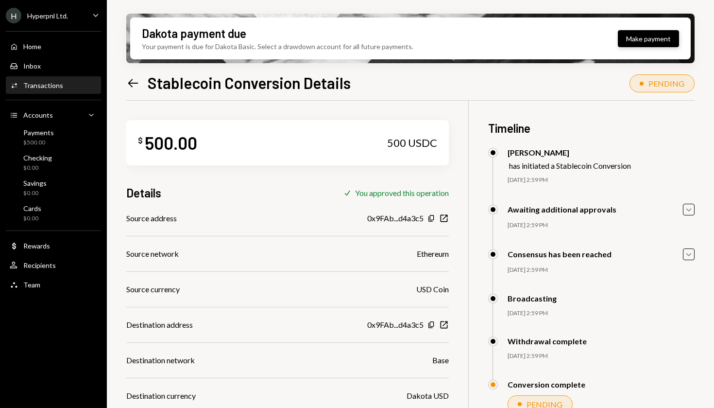
click at [639, 42] on button "Make payment" at bounding box center [648, 38] width 61 height 17
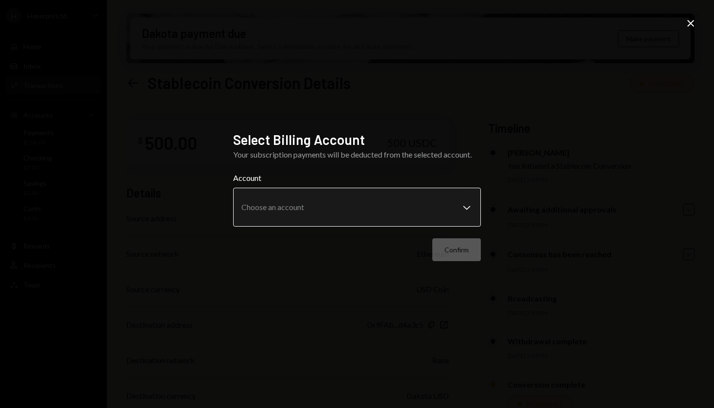
click at [411, 209] on body "H Hyperpnl Ltd. Caret Down Home Home Inbox Inbox Activities Transactions Accoun…" at bounding box center [357, 204] width 714 height 408
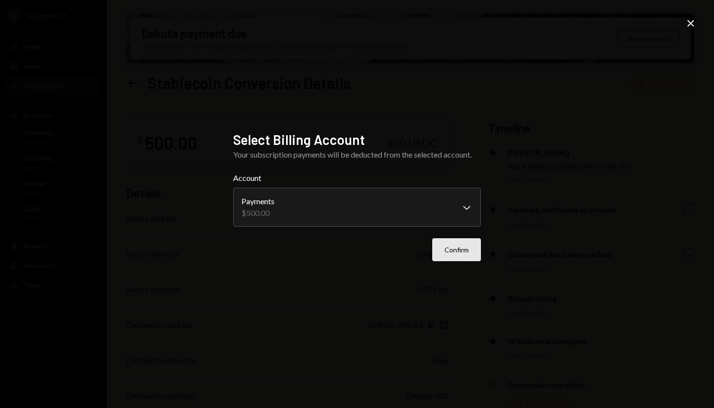
click at [454, 250] on button "Confirm" at bounding box center [456, 249] width 49 height 23
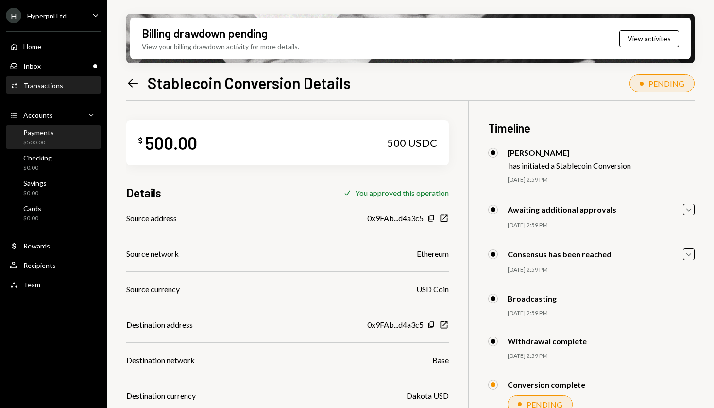
click at [71, 144] on div "Payments $500.00" at bounding box center [53, 137] width 87 height 18
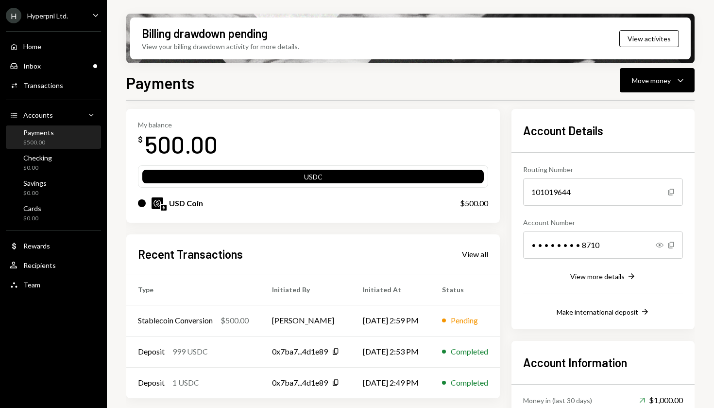
scroll to position [44, 0]
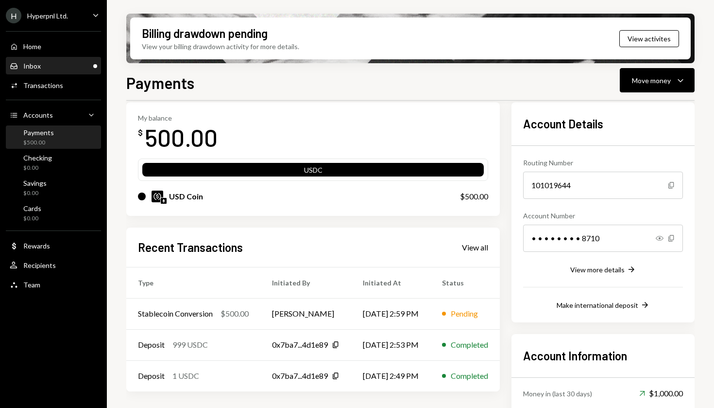
click at [71, 71] on div "Inbox Inbox" at bounding box center [53, 66] width 87 height 17
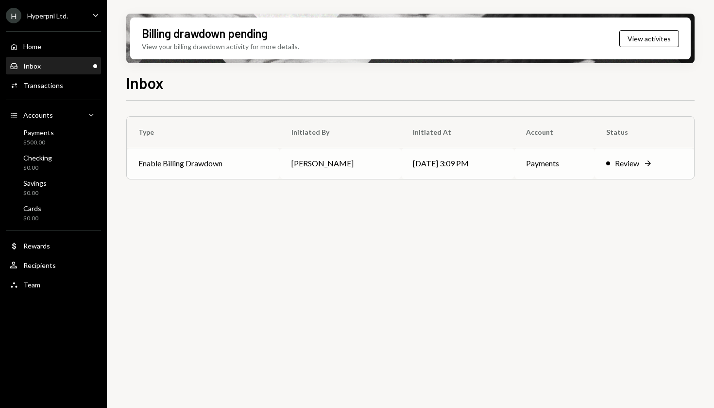
click at [639, 159] on div "Review" at bounding box center [627, 163] width 24 height 12
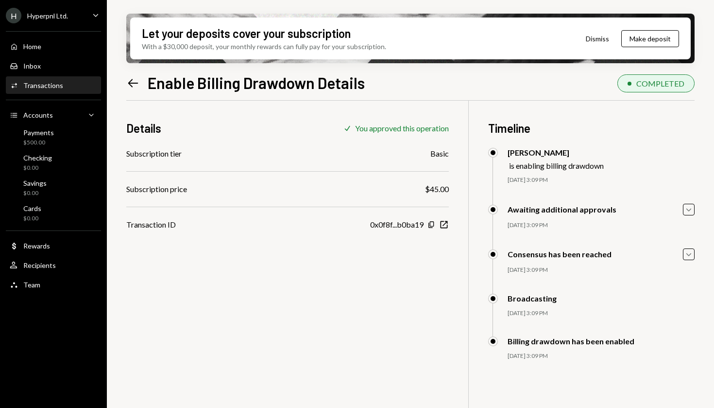
click at [129, 80] on icon "Left Arrow" at bounding box center [133, 83] width 14 height 14
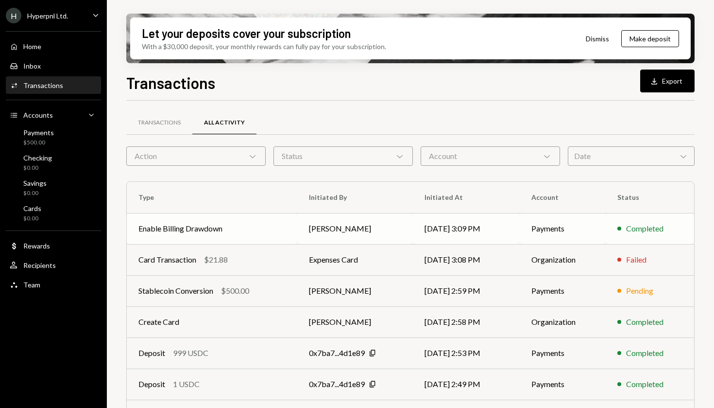
click at [401, 235] on td "[PERSON_NAME]" at bounding box center [355, 228] width 116 height 31
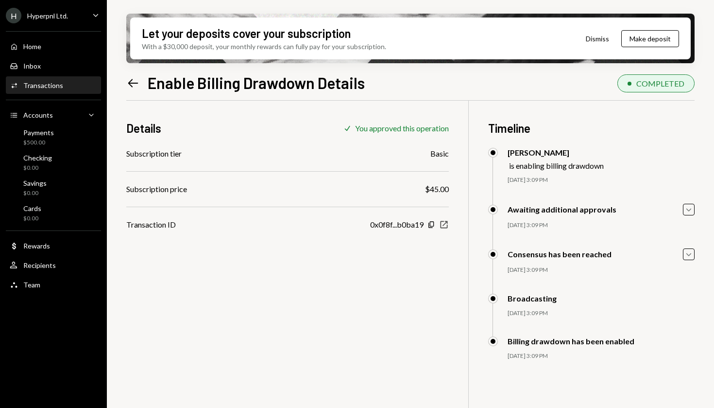
click at [442, 224] on icon "New Window" at bounding box center [444, 225] width 10 height 10
click at [603, 40] on button "Dismiss" at bounding box center [598, 38] width 48 height 23
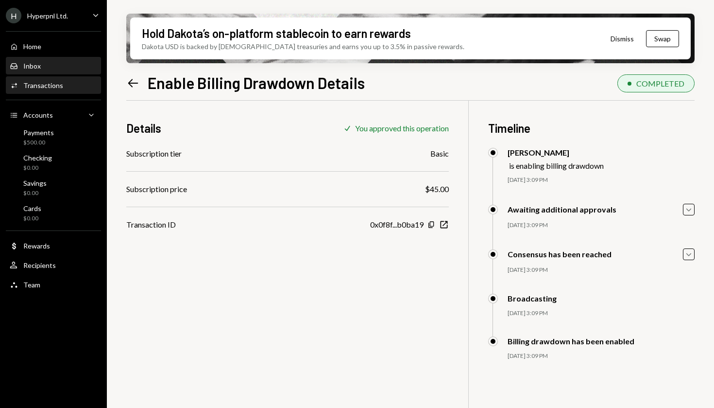
click at [55, 64] on div "Inbox Inbox" at bounding box center [53, 66] width 87 height 9
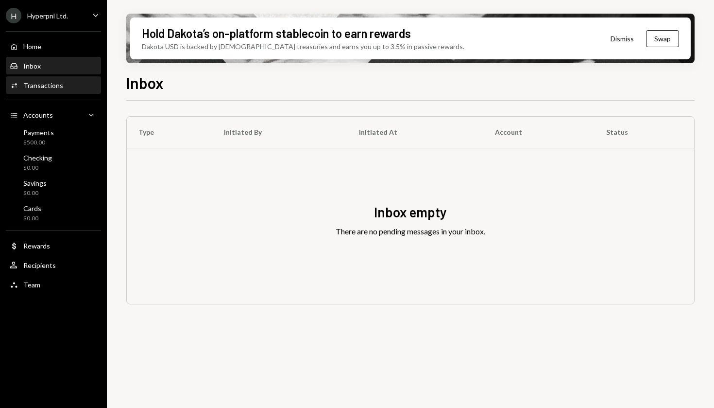
click at [53, 85] on div "Transactions" at bounding box center [43, 85] width 40 height 8
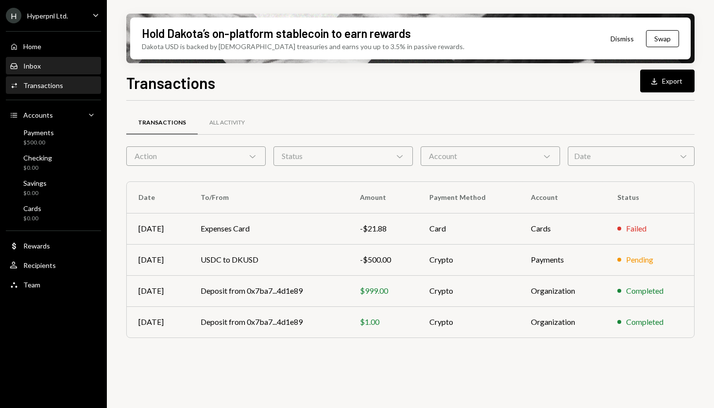
click at [66, 70] on div "Inbox Inbox" at bounding box center [53, 66] width 87 height 17
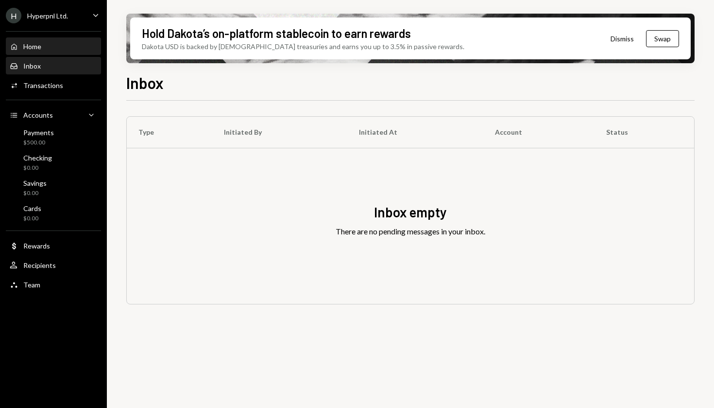
click at [61, 46] on div "Home Home" at bounding box center [53, 46] width 87 height 9
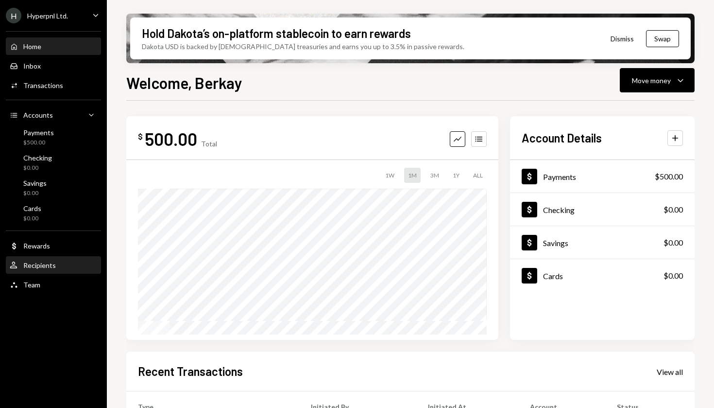
click at [66, 260] on div "User Recipients" at bounding box center [53, 265] width 87 height 17
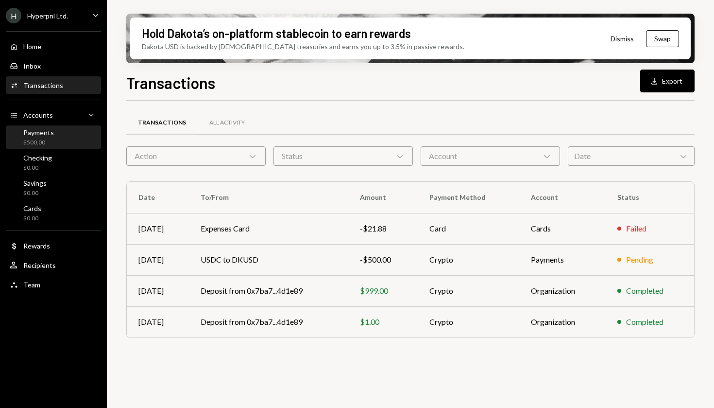
click at [65, 146] on div "Payments $500.00" at bounding box center [53, 137] width 87 height 22
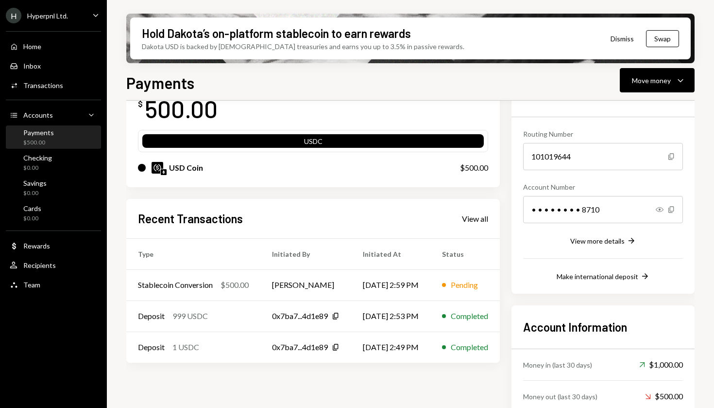
scroll to position [121, 0]
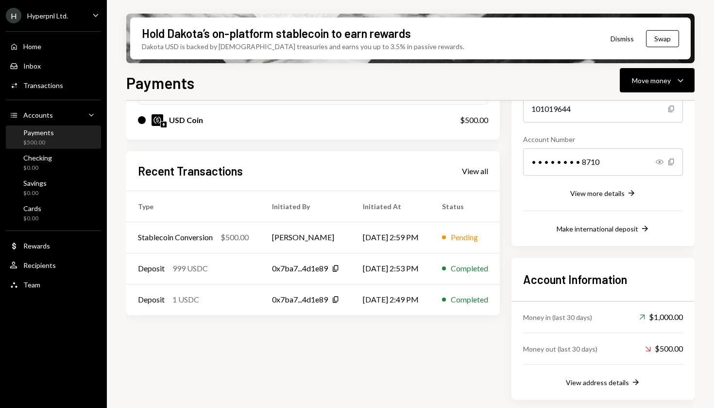
click at [233, 240] on div "$500.00" at bounding box center [235, 237] width 28 height 12
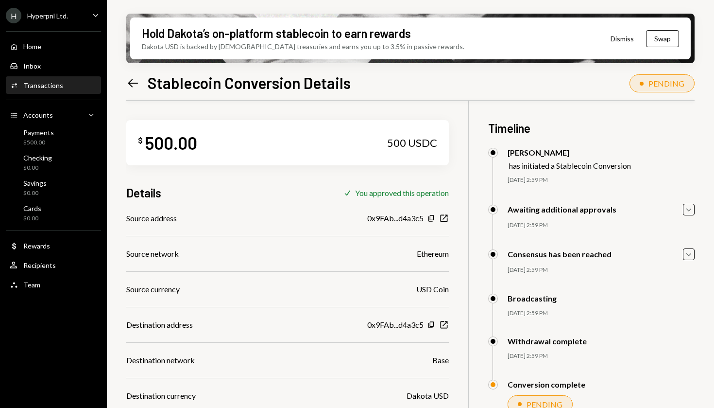
scroll to position [78, 0]
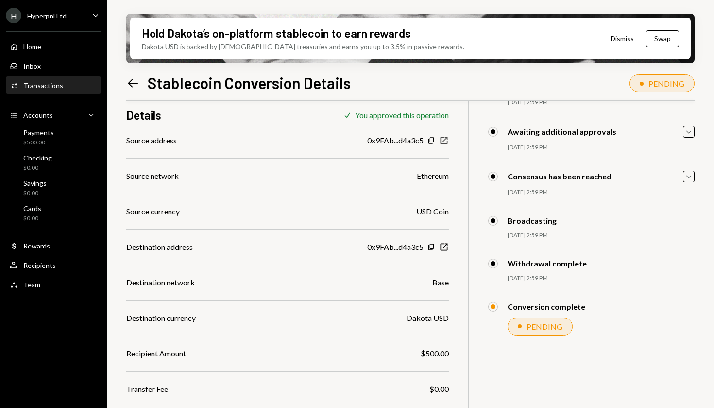
click at [441, 140] on icon "button" at bounding box center [444, 140] width 7 height 7
click at [86, 132] on div "Payments $500.00" at bounding box center [53, 137] width 87 height 18
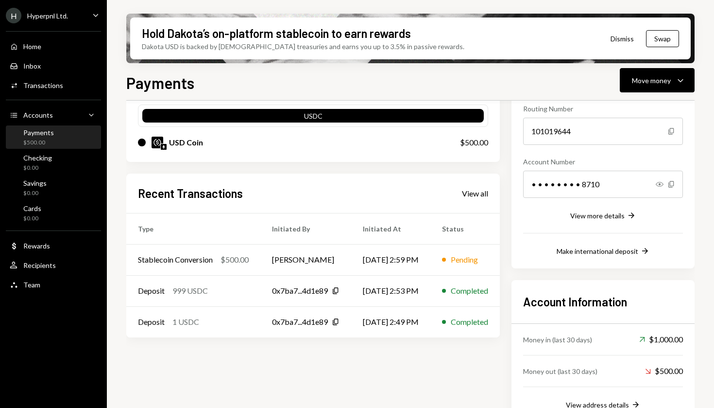
scroll to position [121, 0]
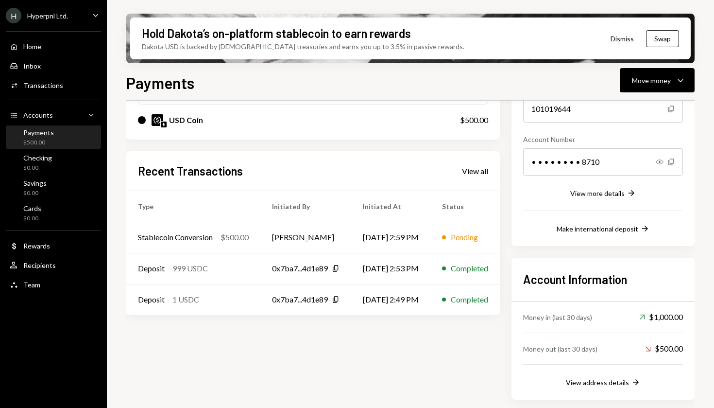
click at [634, 37] on button "Dismiss" at bounding box center [623, 38] width 48 height 23
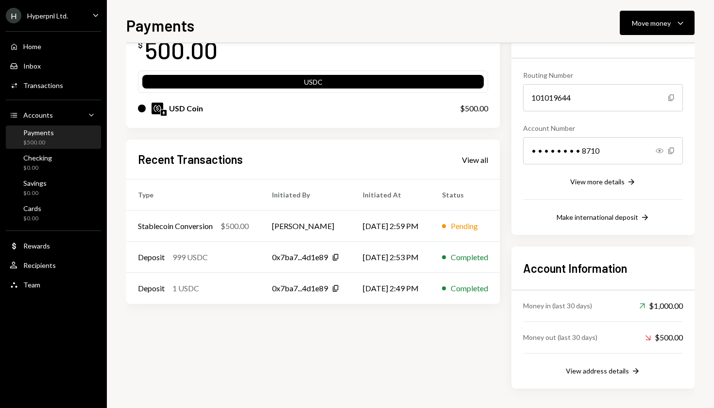
scroll to position [0, 0]
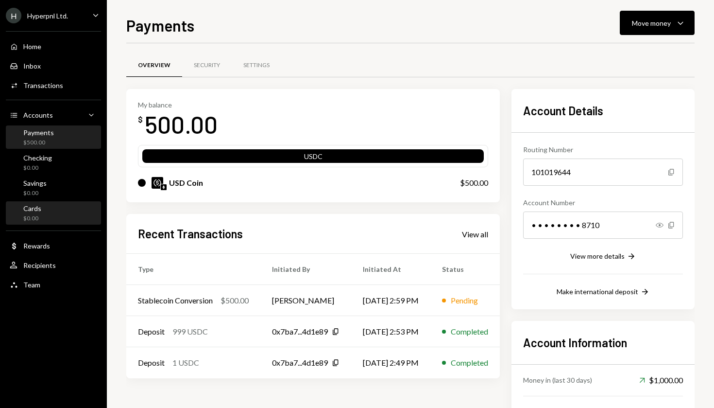
click at [54, 210] on div "Cards $0.00" at bounding box center [53, 213] width 87 height 18
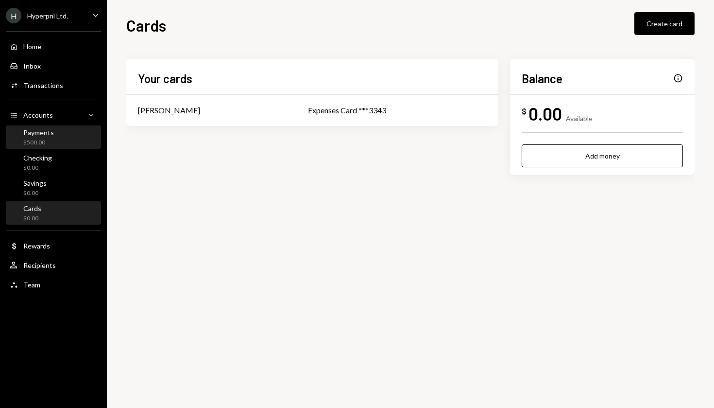
click at [47, 129] on div "Payments" at bounding box center [38, 132] width 31 height 8
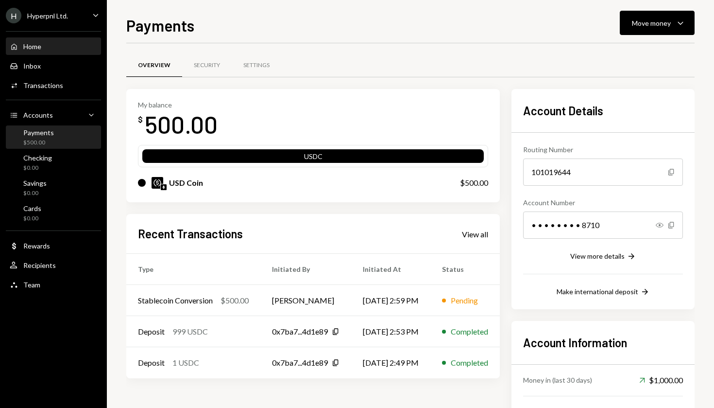
click at [62, 45] on div "Home Home" at bounding box center [53, 46] width 87 height 9
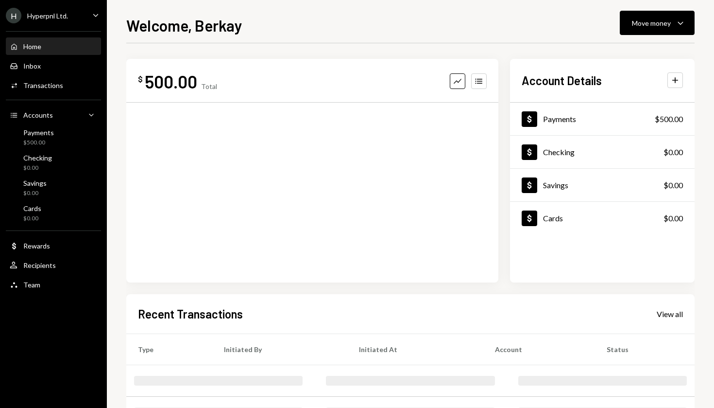
click at [96, 13] on icon "Caret Down" at bounding box center [95, 15] width 11 height 11
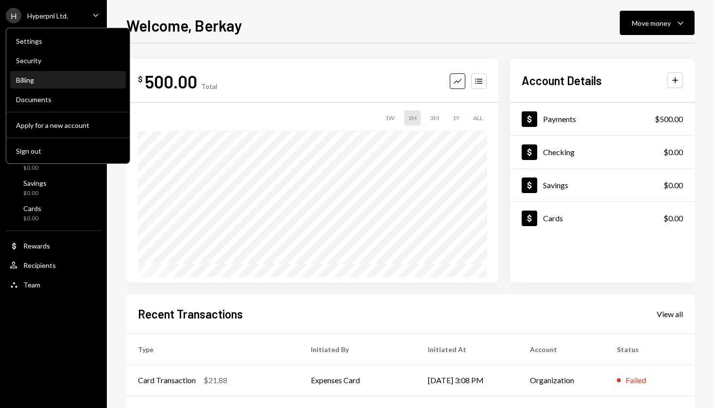
click at [61, 81] on div "Billing" at bounding box center [68, 80] width 104 height 8
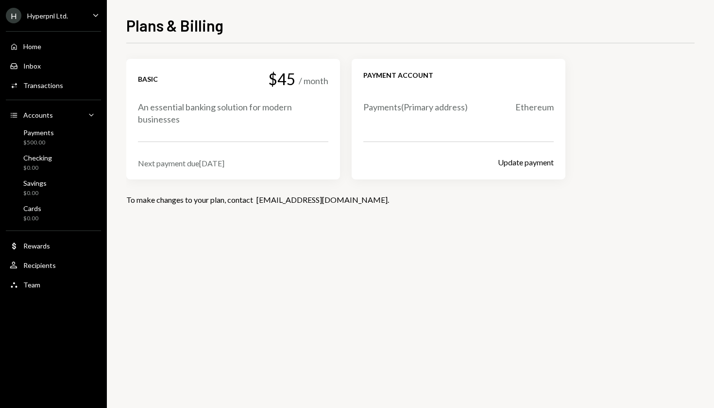
click at [227, 155] on div "Basic $45 / month An essential banking solution for modern businesses Next paym…" at bounding box center [233, 118] width 190 height 97
click at [99, 12] on icon "Caret Down" at bounding box center [95, 15] width 11 height 11
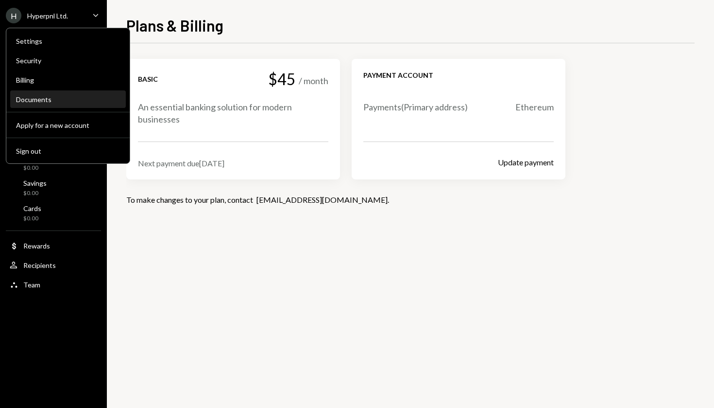
click at [75, 96] on div "Documents" at bounding box center [68, 99] width 104 height 8
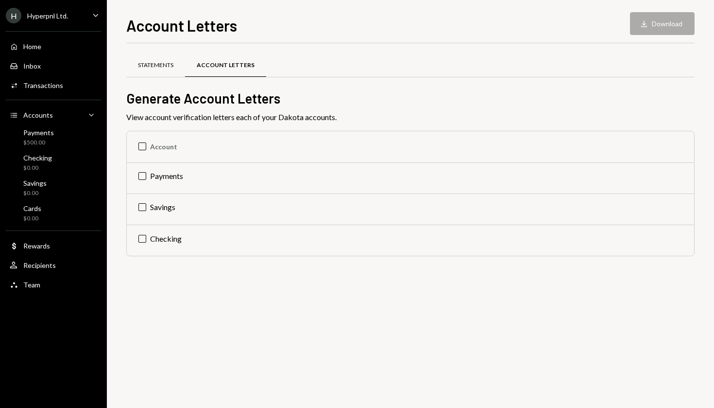
click at [165, 65] on div "Statements" at bounding box center [155, 65] width 35 height 8
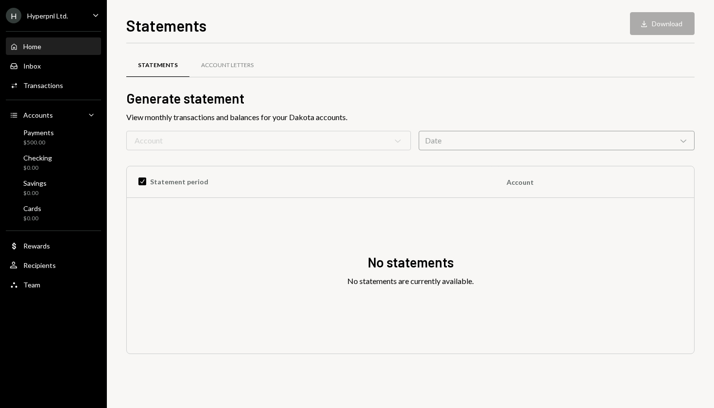
click at [44, 44] on div "Home Home" at bounding box center [53, 46] width 87 height 9
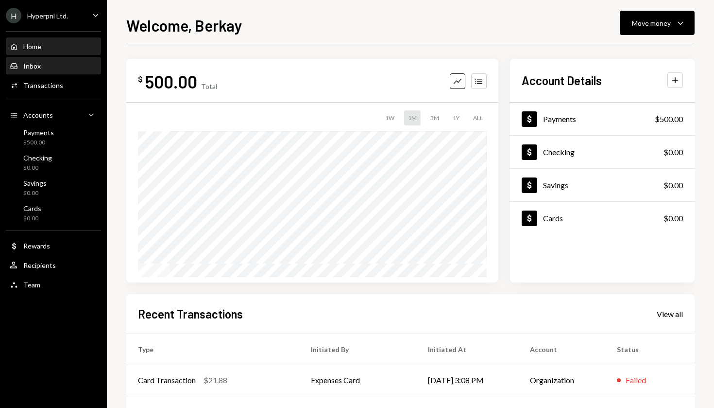
click at [45, 67] on div "Inbox Inbox" at bounding box center [53, 66] width 87 height 9
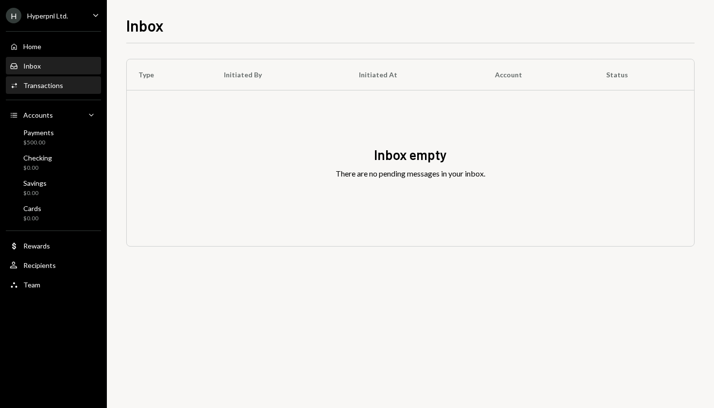
click at [48, 82] on div "Transactions" at bounding box center [43, 85] width 40 height 8
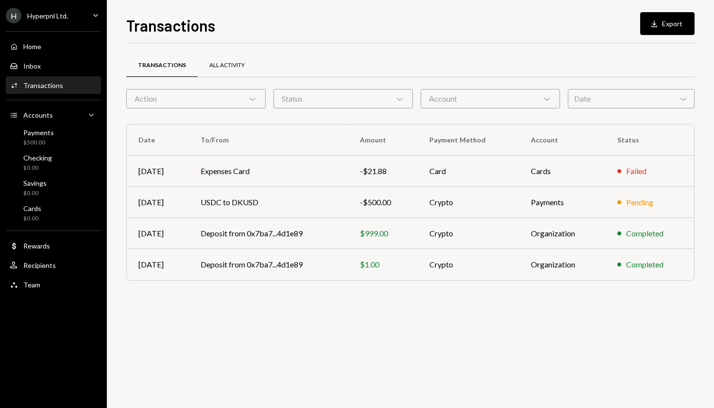
click at [209, 65] on div "All Activity" at bounding box center [226, 65] width 35 height 8
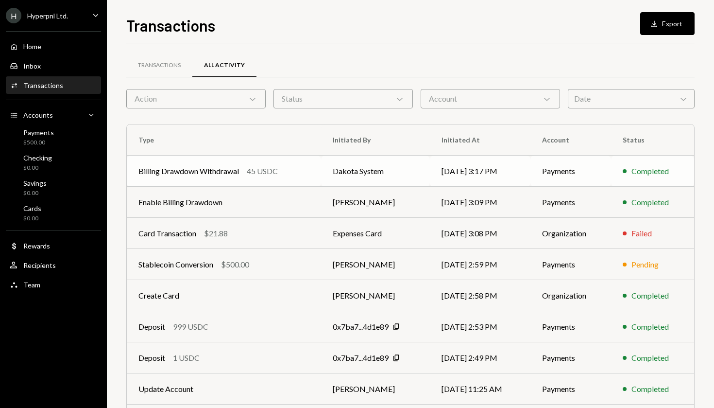
click at [218, 178] on td "Billing Drawdown Withdrawal 45 USDC" at bounding box center [224, 170] width 194 height 31
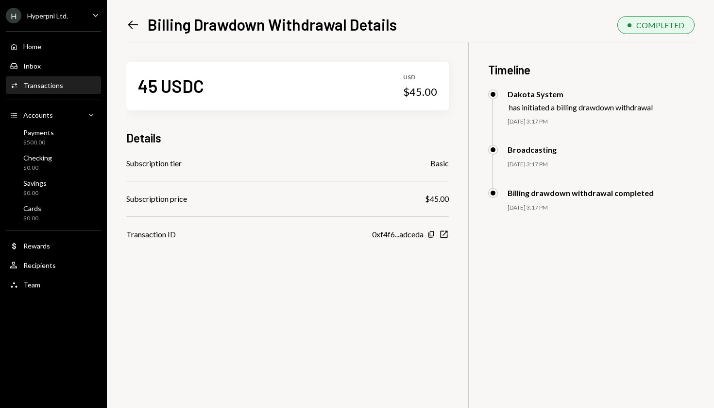
click at [409, 234] on div "0xf4f6...adceda" at bounding box center [398, 234] width 52 height 12
click at [444, 235] on icon "New Window" at bounding box center [444, 234] width 10 height 10
click at [67, 143] on div "Payments $455.00" at bounding box center [53, 137] width 87 height 18
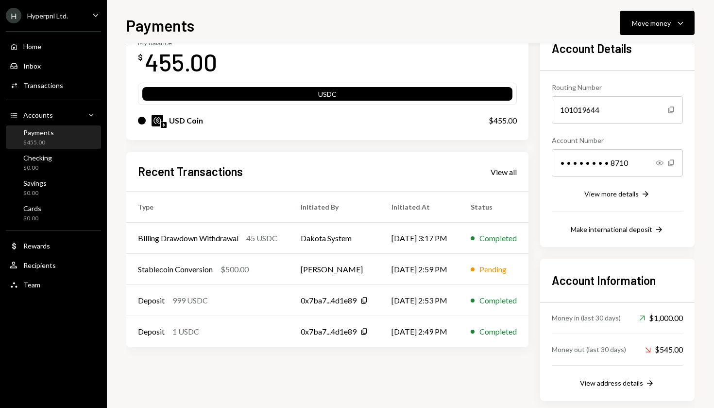
scroll to position [74, 0]
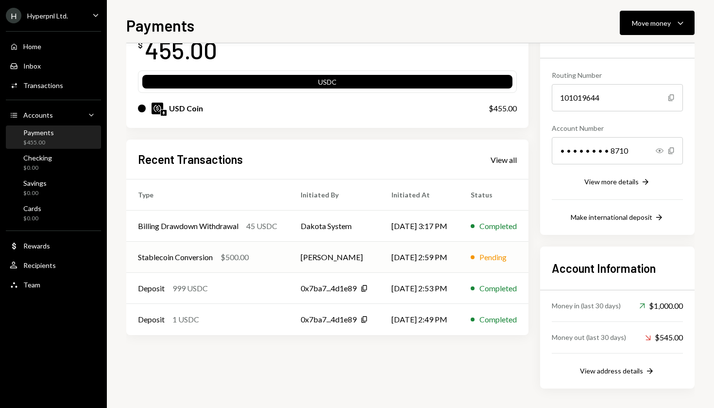
click at [259, 256] on div "Stablecoin Conversion $500.00" at bounding box center [207, 257] width 139 height 12
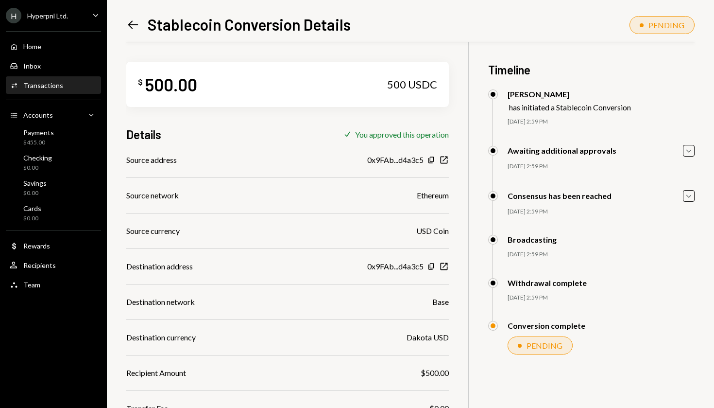
scroll to position [42, 0]
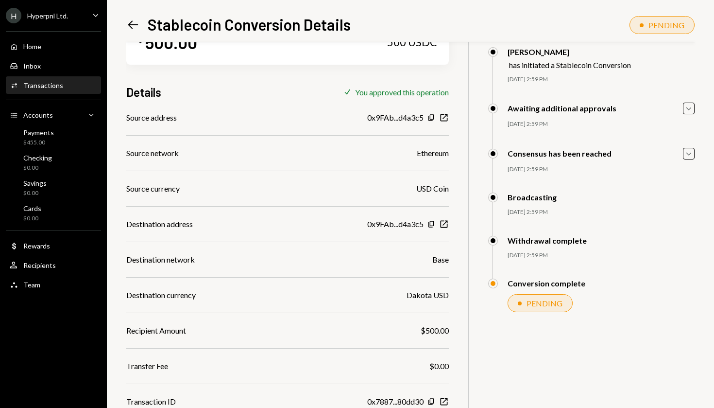
click at [556, 306] on div "PENDING" at bounding box center [545, 302] width 36 height 9
click at [571, 328] on div "Conversion complete PENDING Berkay Hacifettahoglu Approved Berkay Hacifettahogl…" at bounding box center [591, 304] width 207 height 53
click at [445, 396] on div "0x7887...80dd30 Copy New Window" at bounding box center [408, 402] width 82 height 12
click at [445, 399] on icon "New Window" at bounding box center [444, 402] width 10 height 10
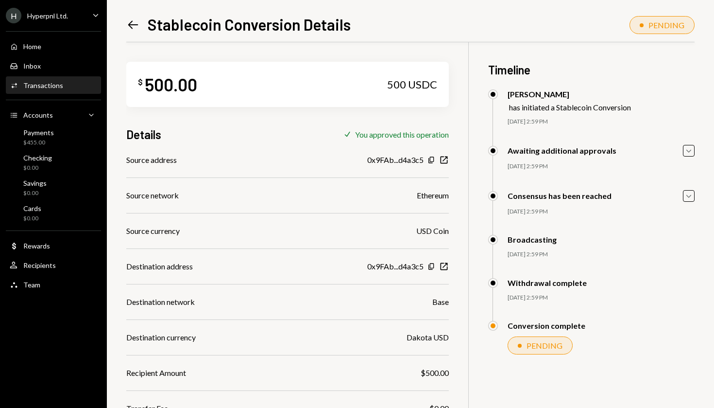
scroll to position [42, 0]
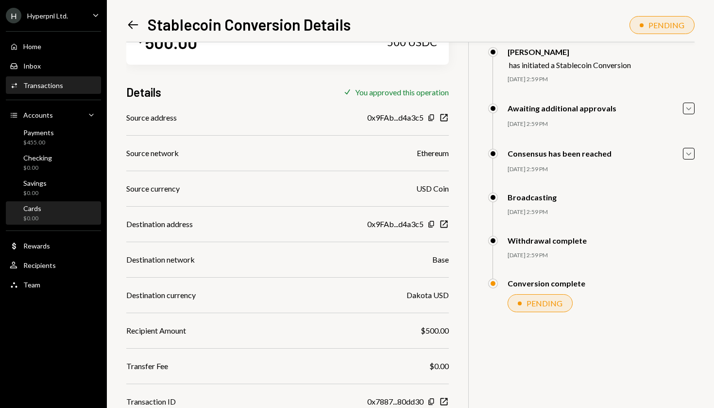
click at [43, 221] on div "Cards $0.00" at bounding box center [53, 213] width 87 height 18
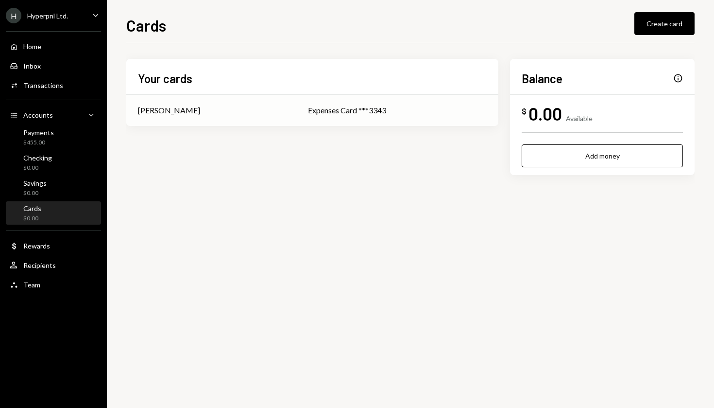
click at [347, 122] on td "Expenses Card ***3343" at bounding box center [397, 110] width 202 height 31
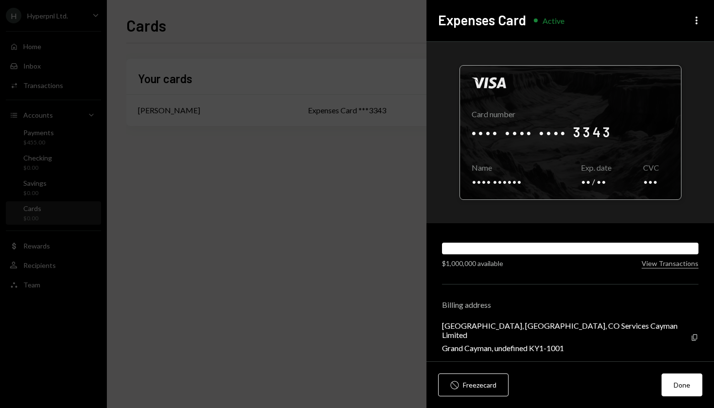
click at [545, 123] on div at bounding box center [570, 133] width 221 height 134
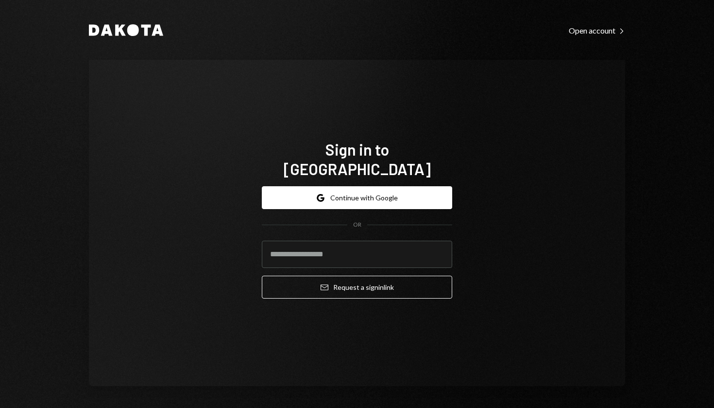
click at [371, 191] on button "Google Continue with Google" at bounding box center [357, 197] width 190 height 23
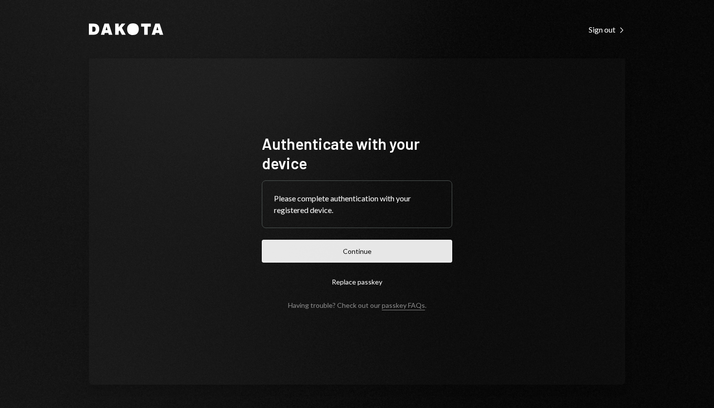
click at [393, 249] on button "Continue" at bounding box center [357, 251] width 190 height 23
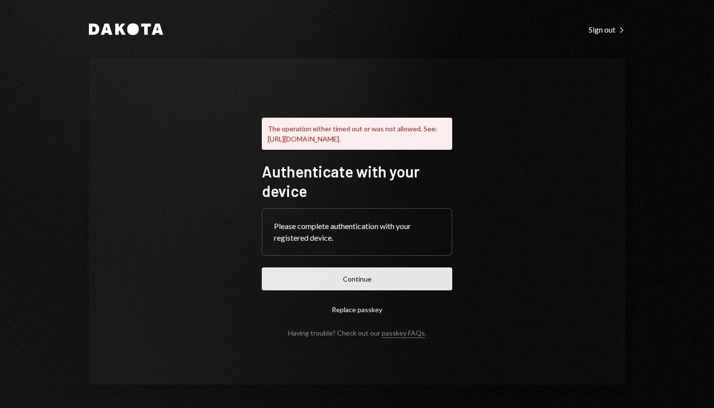
click at [353, 275] on button "Continue" at bounding box center [357, 278] width 190 height 23
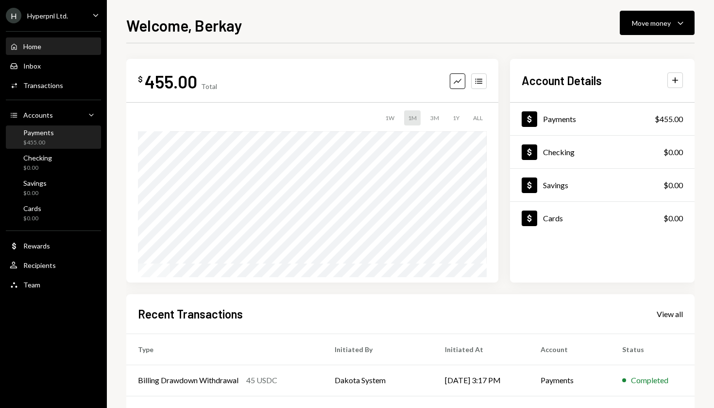
click at [60, 135] on div "Payments $455.00" at bounding box center [53, 137] width 87 height 18
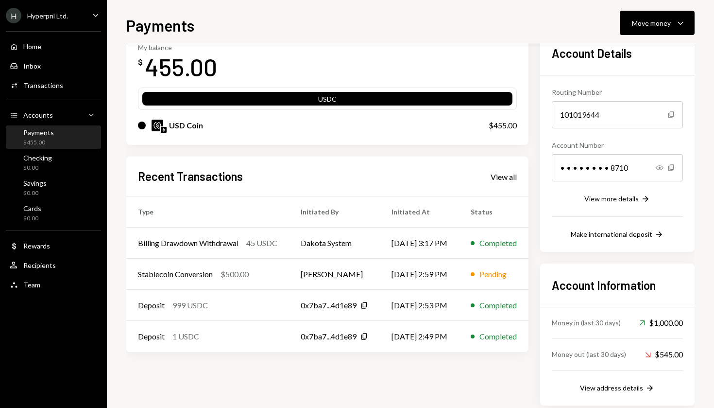
scroll to position [58, 0]
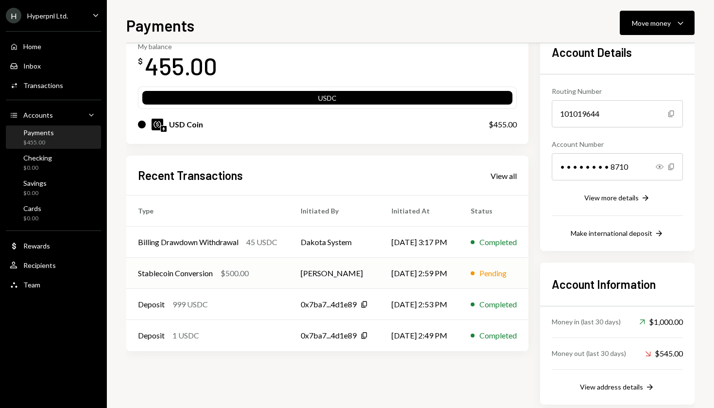
click at [306, 274] on td "[PERSON_NAME]" at bounding box center [334, 273] width 91 height 31
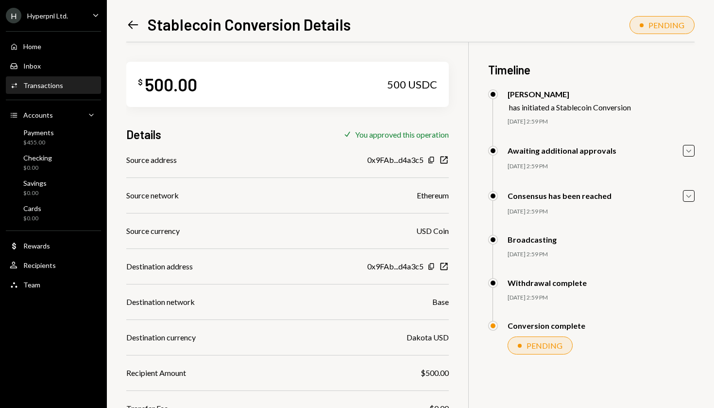
scroll to position [5, 0]
click at [247, 1] on div "Left Arrow Stablecoin Conversion Details PENDING $ 500.00 500 USDC Details Chec…" at bounding box center [410, 204] width 607 height 408
click at [57, 212] on div "Cards $0.00" at bounding box center [53, 213] width 87 height 18
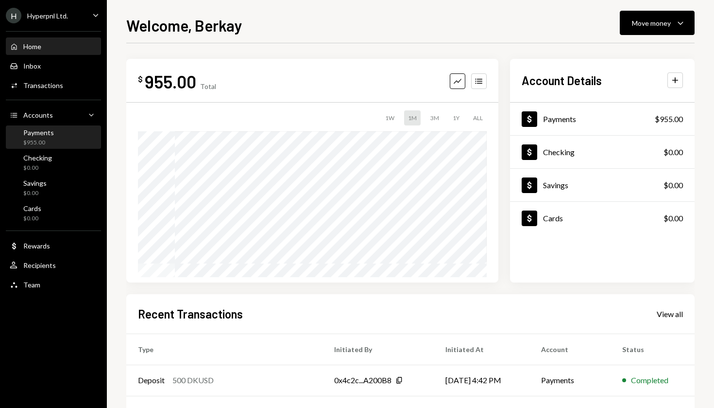
click at [50, 137] on div "Payments $955.00" at bounding box center [38, 137] width 31 height 18
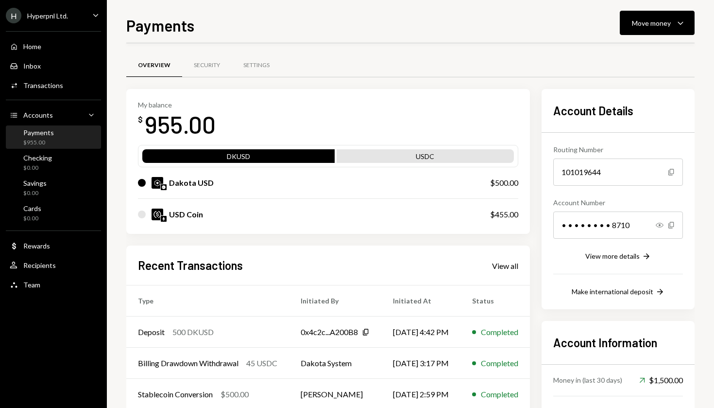
scroll to position [84, 0]
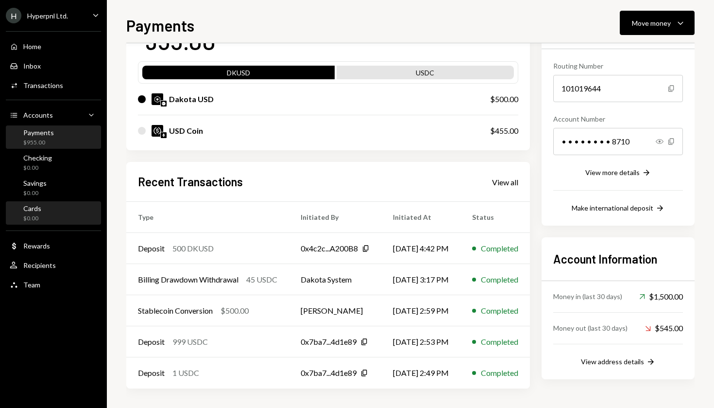
click at [59, 212] on div "Cards $0.00" at bounding box center [53, 213] width 87 height 18
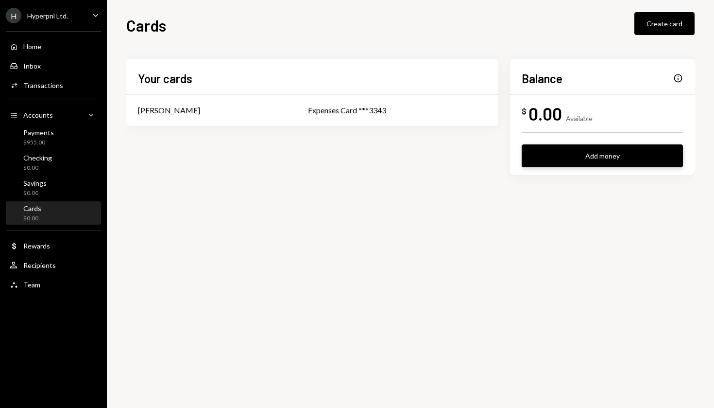
click at [604, 151] on button "Add money" at bounding box center [602, 155] width 161 height 23
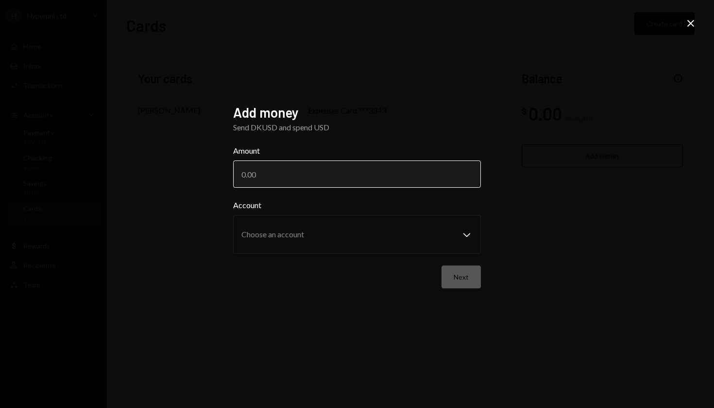
click at [329, 165] on input "Amount" at bounding box center [357, 173] width 248 height 27
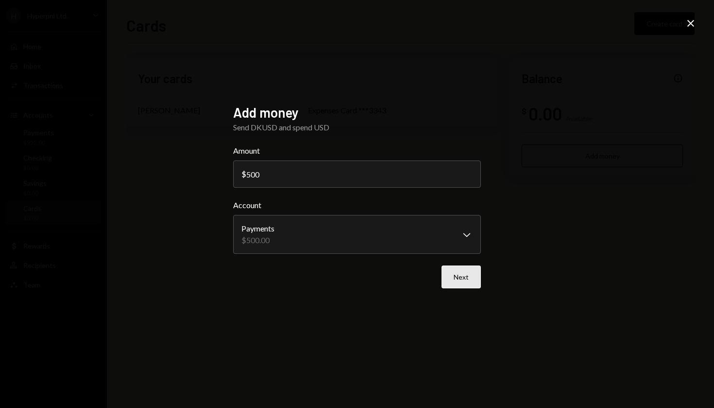
type input "500"
click at [461, 275] on button "Next" at bounding box center [461, 276] width 39 height 23
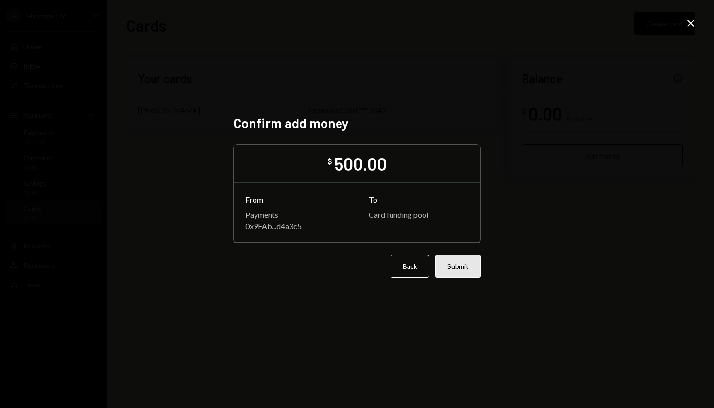
click at [464, 270] on button "Submit" at bounding box center [458, 266] width 46 height 23
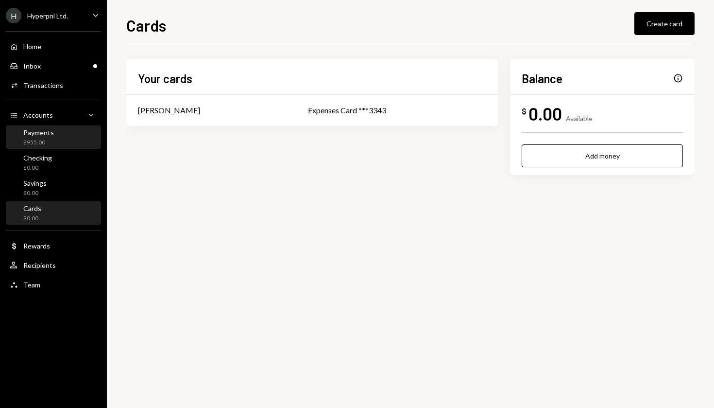
click at [77, 137] on div "Payments $955.00" at bounding box center [53, 137] width 87 height 18
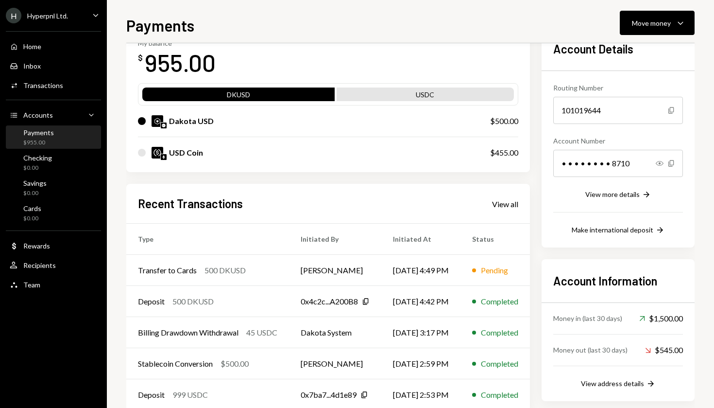
scroll to position [62, 0]
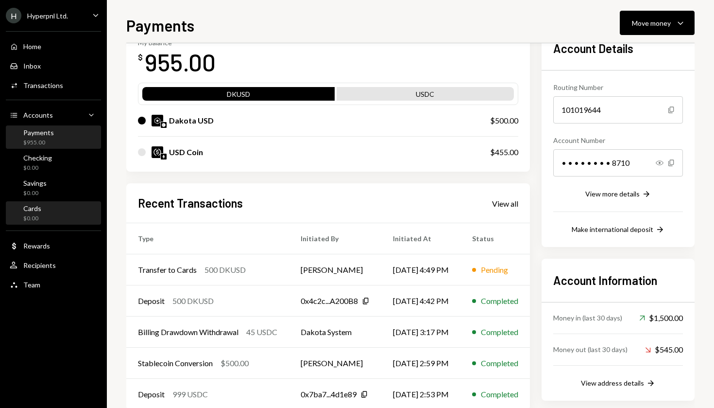
click at [57, 215] on div "Cards $0.00" at bounding box center [53, 213] width 87 height 18
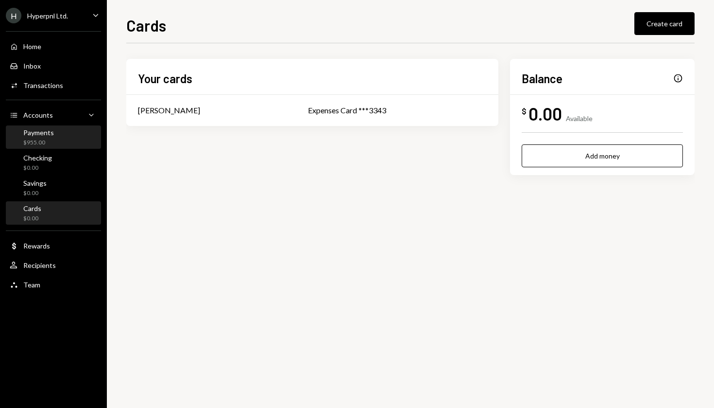
click at [24, 139] on div "$955.00" at bounding box center [38, 142] width 31 height 8
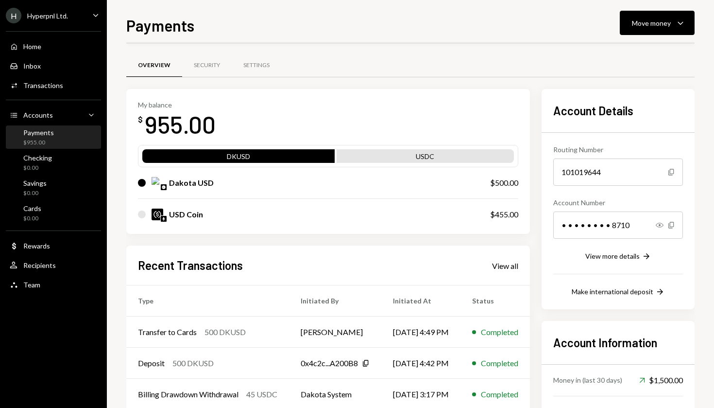
scroll to position [76, 0]
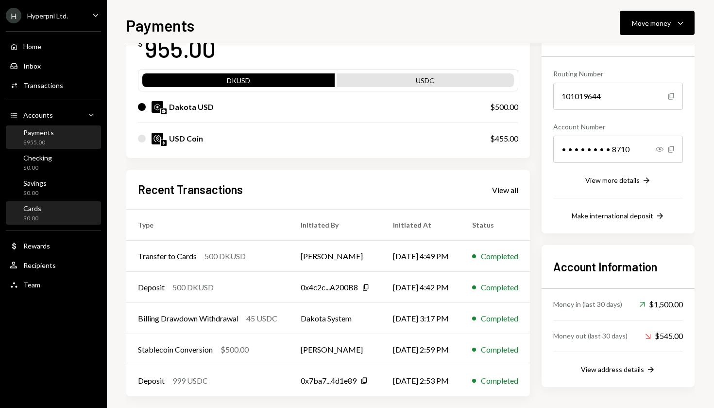
click at [68, 213] on div "Cards $0.00" at bounding box center [53, 213] width 87 height 18
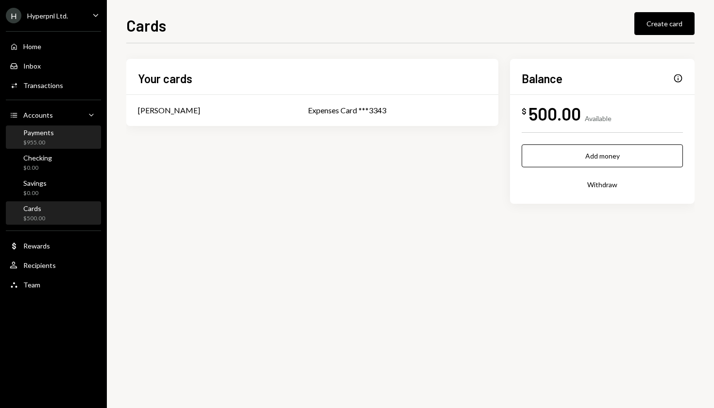
click at [55, 135] on div "Payments $955.00" at bounding box center [53, 137] width 87 height 18
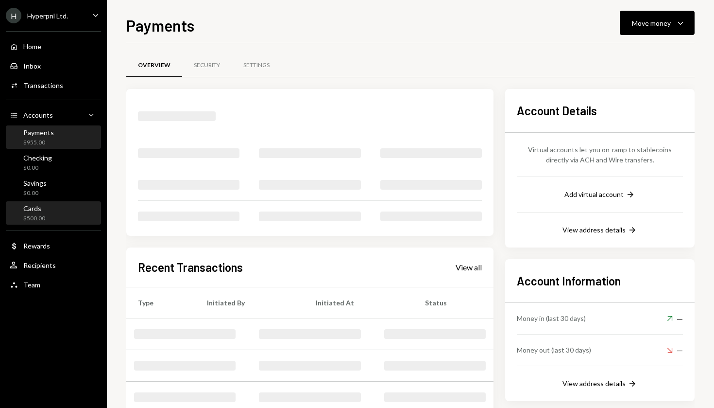
click at [68, 213] on div "Cards $500.00" at bounding box center [53, 213] width 87 height 18
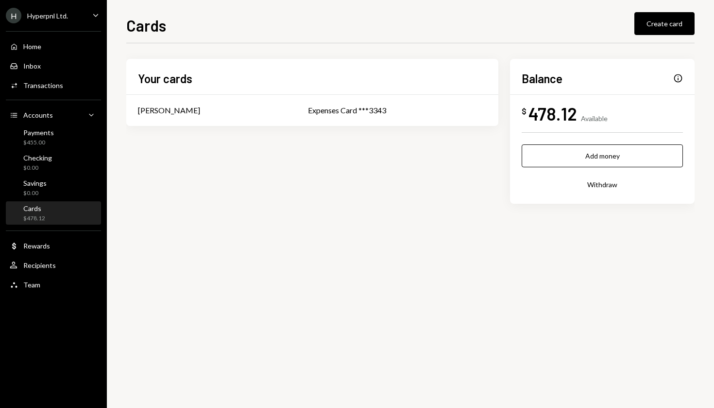
click at [56, 207] on div "Cards $478.12" at bounding box center [53, 213] width 87 height 18
click at [74, 217] on div "Cards $478.12" at bounding box center [53, 213] width 87 height 18
click at [67, 86] on div "Activities Transactions" at bounding box center [53, 85] width 87 height 9
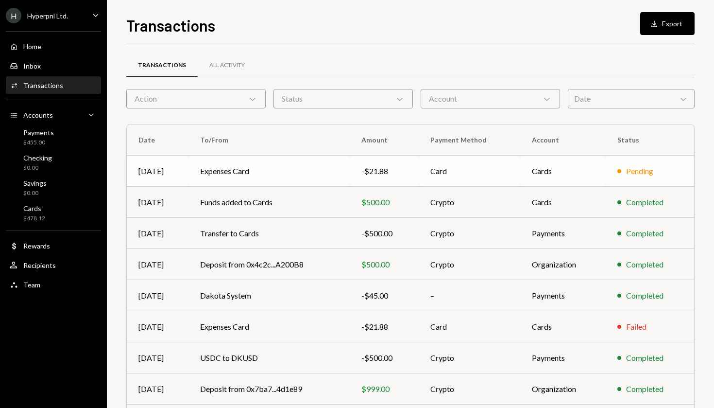
click at [227, 176] on td "Expenses Card" at bounding box center [269, 170] width 161 height 31
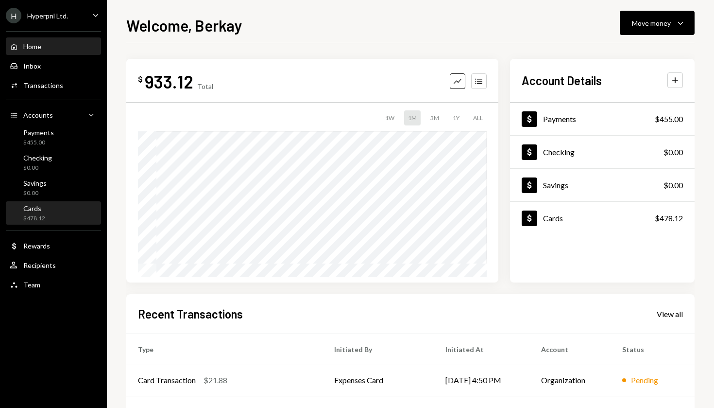
click at [52, 219] on div "Cards $478.12" at bounding box center [53, 213] width 87 height 18
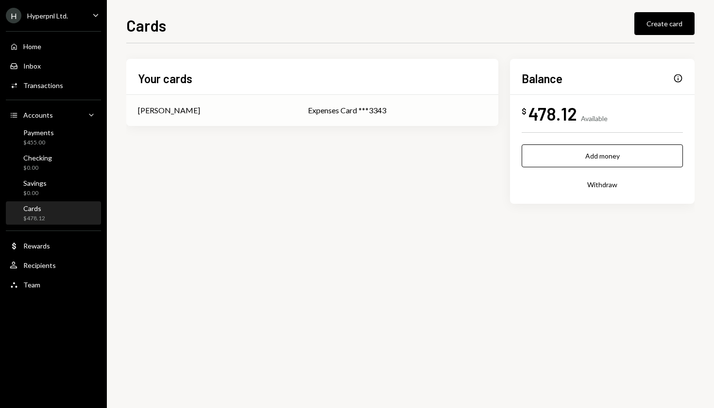
click at [379, 111] on div "Expenses Card ***3343" at bounding box center [397, 110] width 179 height 12
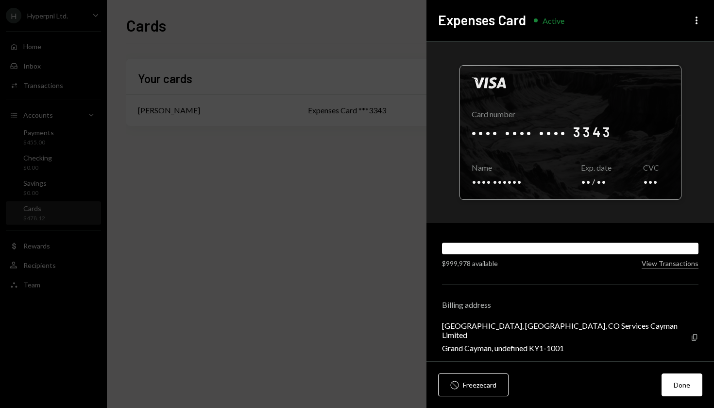
click at [594, 132] on div at bounding box center [570, 133] width 221 height 134
